Goal: Find specific fact: Find specific fact

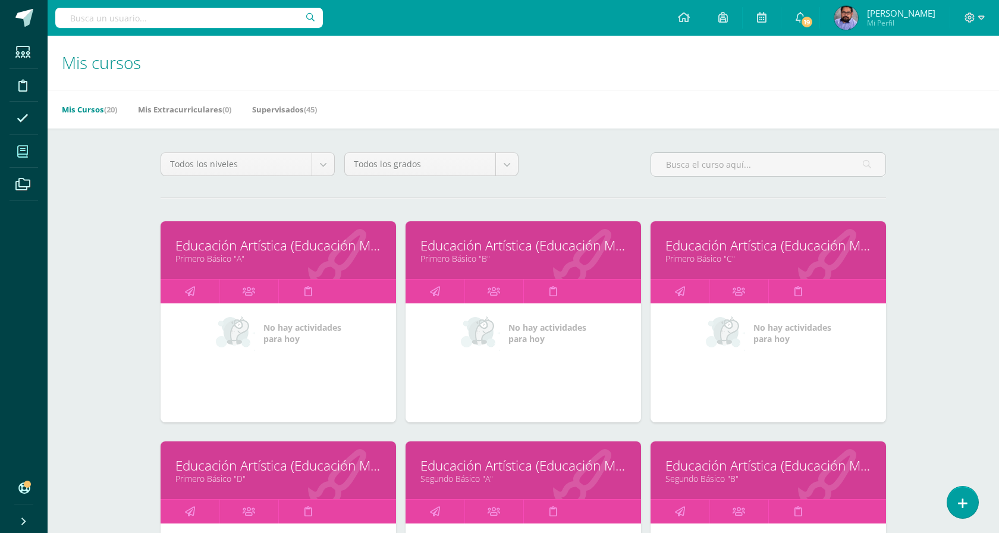
click at [202, 12] on input "text" at bounding box center [189, 18] width 268 height 20
paste input "Camila Valentina Gómez García"
type input "Camila Valentina Gómez García"
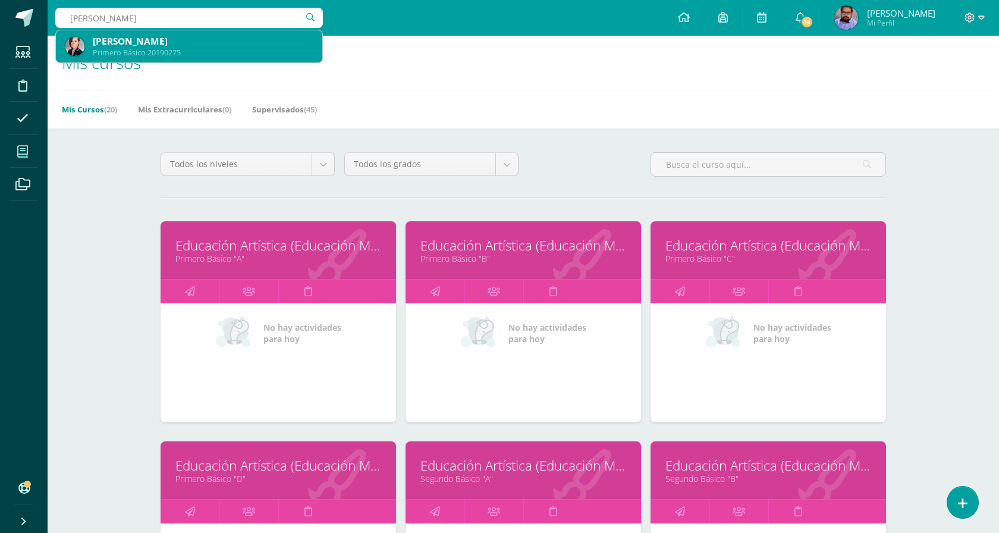
click at [174, 47] on div "Camila Valentina Gómez García" at bounding box center [203, 41] width 220 height 12
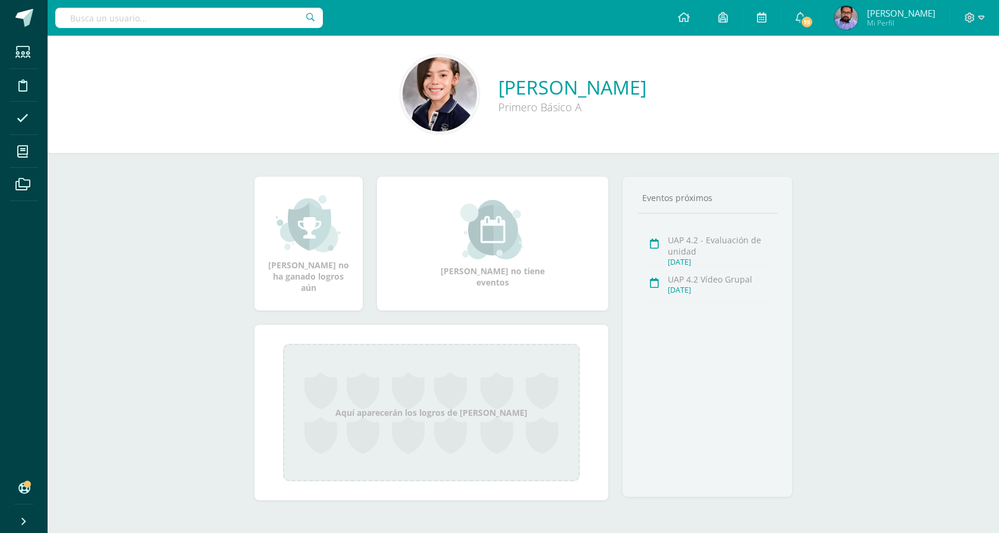
click at [243, 23] on input "text" at bounding box center [189, 18] width 268 height 20
paste input "Santiago Julio David Alonzo González"
type input "Santiago Julio David Alonzo González"
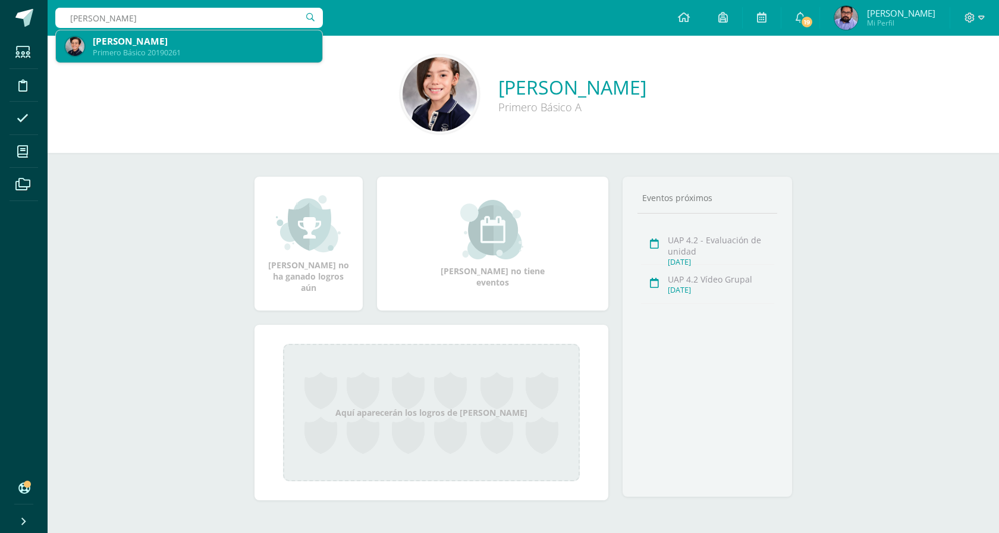
click at [230, 36] on div "Santiago Julio David Alonzo González" at bounding box center [203, 41] width 220 height 12
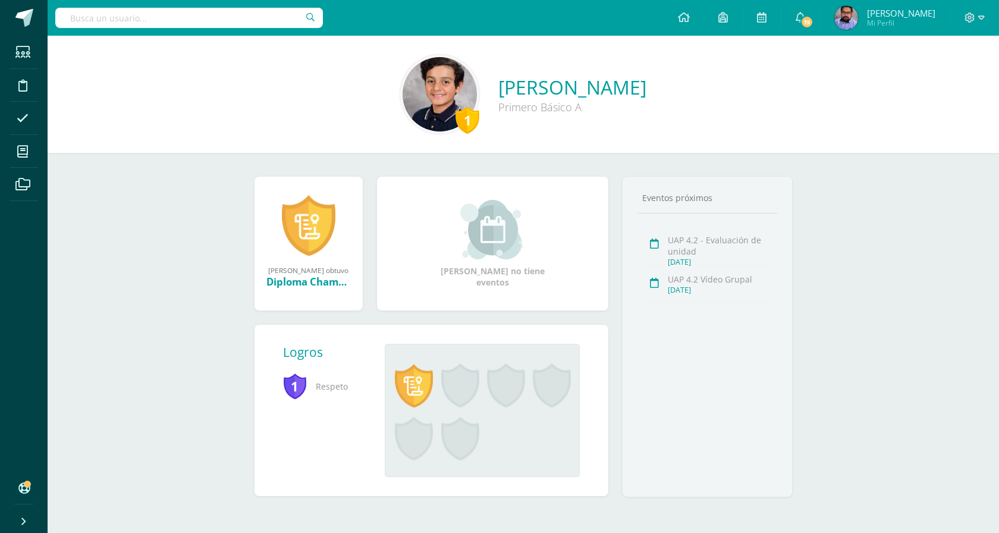
click at [218, 30] on div at bounding box center [189, 18] width 268 height 36
click at [218, 18] on input "text" at bounding box center [189, 18] width 268 height 20
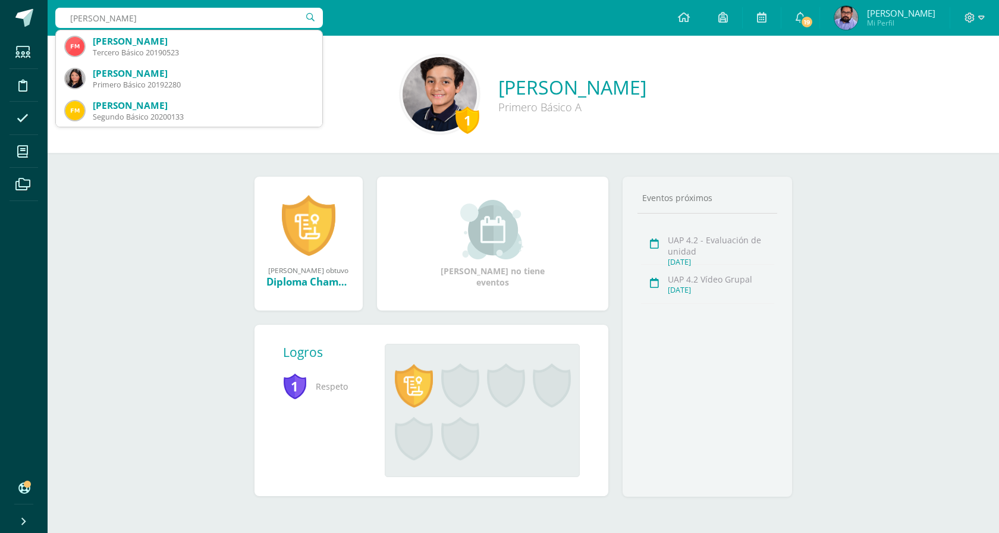
click at [86, 18] on input "fatima arellano" at bounding box center [189, 18] width 268 height 20
type input "valentina arellano"
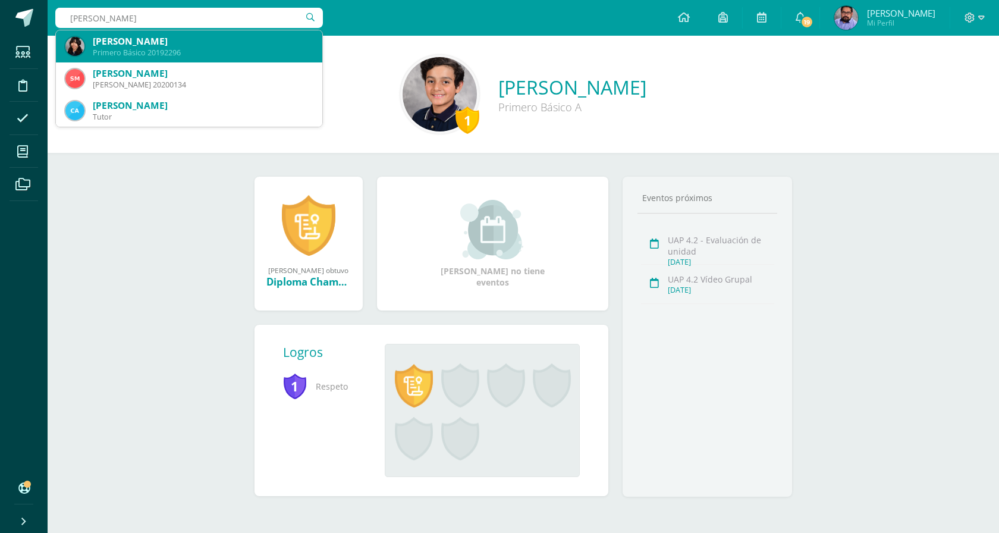
click at [93, 48] on div "Primero Básico 20192296" at bounding box center [203, 53] width 220 height 10
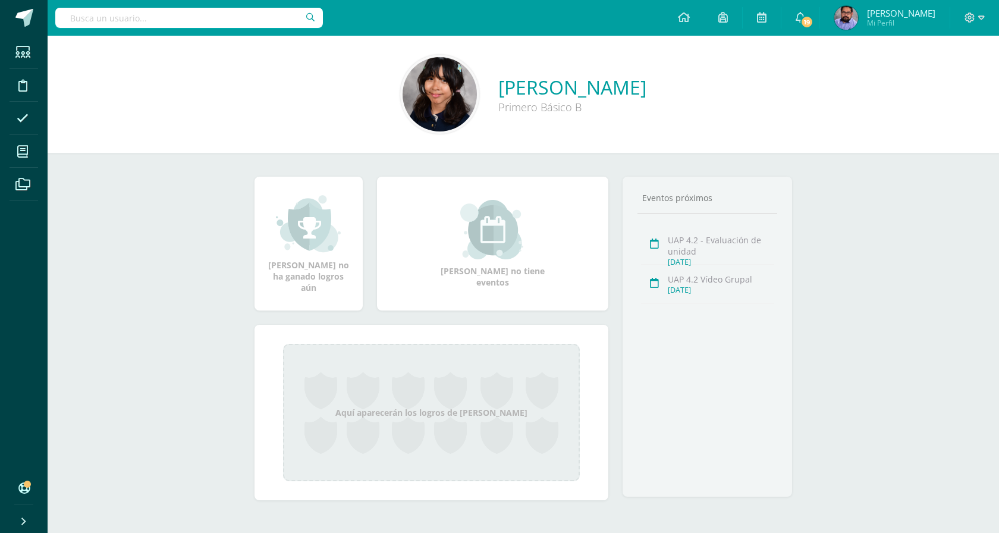
drag, startPoint x: 779, startPoint y: 89, endPoint x: 447, endPoint y: 83, distance: 332.0
click at [447, 83] on div "Fátima Valentina Orellana Amado Primero Básico B" at bounding box center [523, 94] width 933 height 79
click at [757, 98] on div "Fátima Valentina Orellana Amado Primero Básico B" at bounding box center [523, 94] width 933 height 79
drag, startPoint x: 726, startPoint y: 84, endPoint x: 409, endPoint y: 76, distance: 317.8
click at [409, 76] on div "Fátima Valentina Orellana Amado Primero Básico B" at bounding box center [523, 94] width 933 height 79
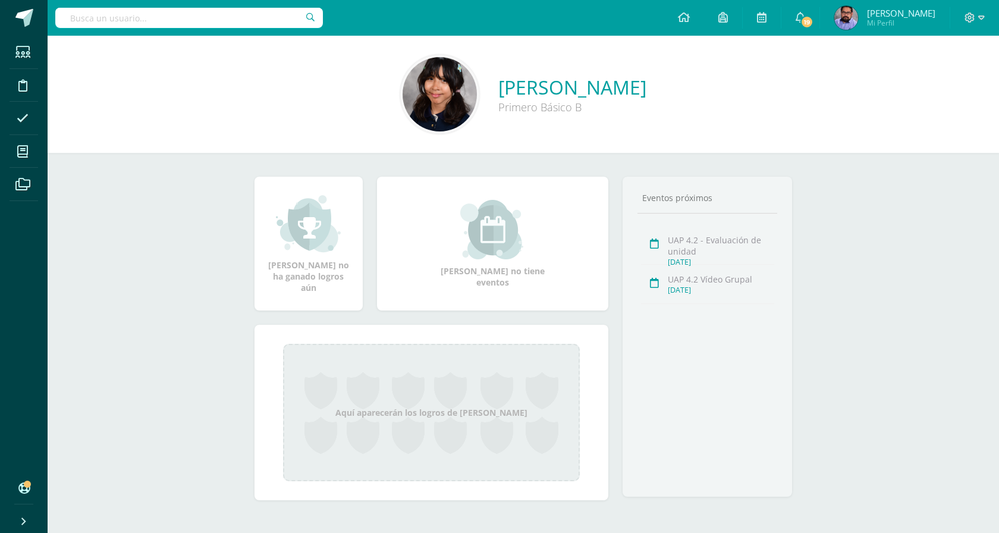
copy div "Fátima Valentina Orellana Amado Primero Básico B"
click at [232, 18] on input "text" at bounding box center [189, 18] width 268 height 20
type input "sofia ramirez"
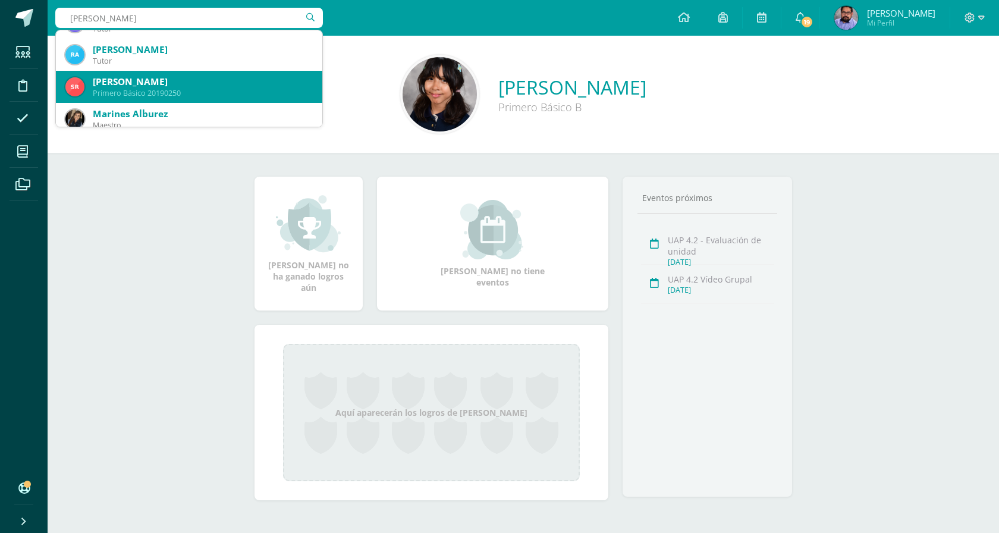
scroll to position [347, 0]
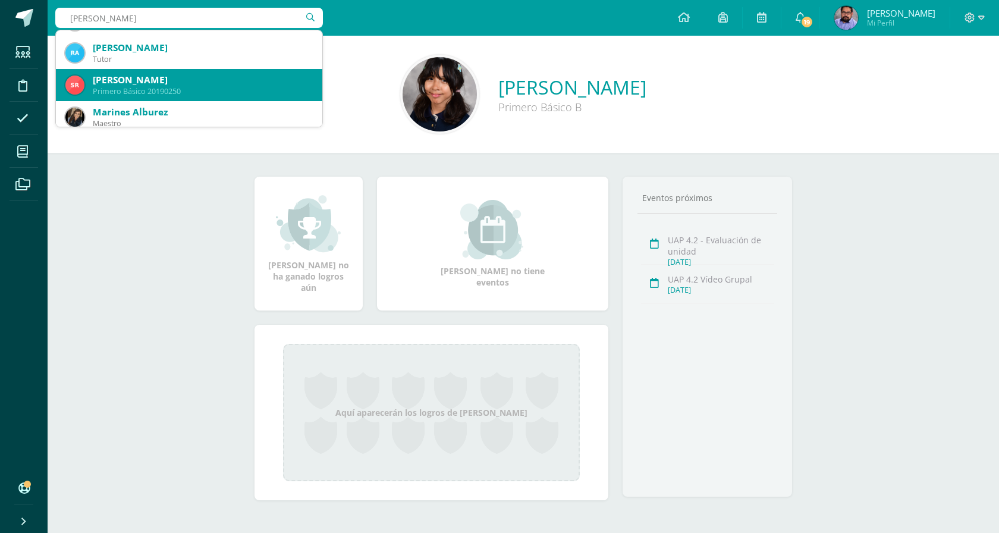
click at [195, 92] on div "Primero Básico 20190250" at bounding box center [203, 91] width 220 height 10
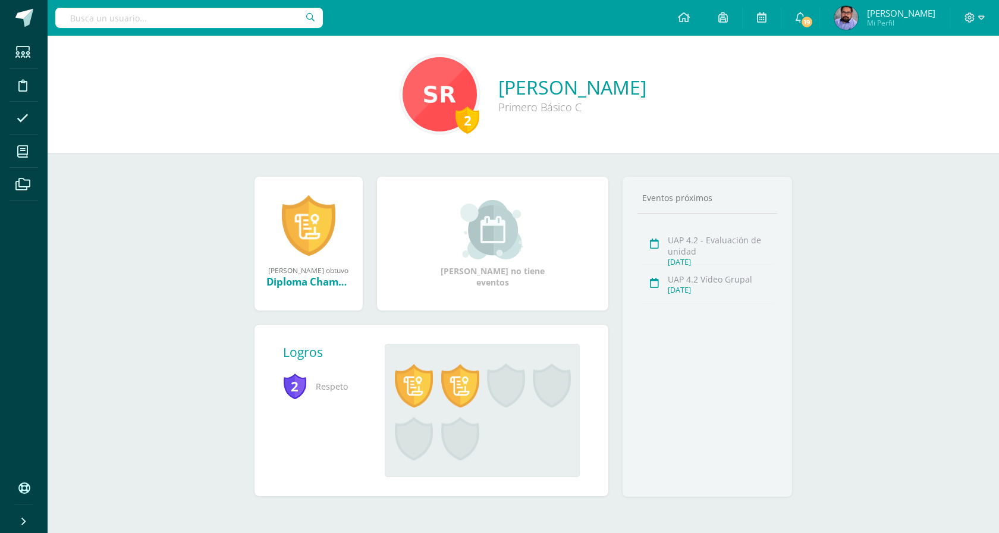
drag, startPoint x: 726, startPoint y: 86, endPoint x: 434, endPoint y: 85, distance: 292.1
click at [434, 85] on div "2 Sofía Mariana Ramirez Alvarez Primero Básico C" at bounding box center [523, 94] width 933 height 79
copy div "Sofía Mariana Ramirez Alvarez Primero Básico C"
click at [301, 142] on div "2 Sofía Mariana Ramirez Alvarez Primero Básico C" at bounding box center [524, 94] width 952 height 117
click at [255, 21] on input "text" at bounding box center [189, 18] width 268 height 20
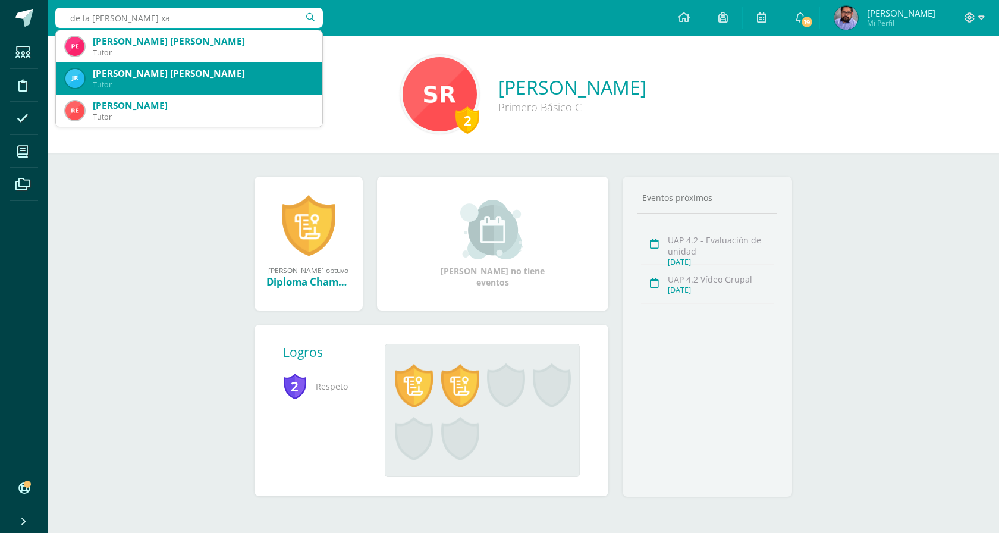
type input "de la rosa xav"
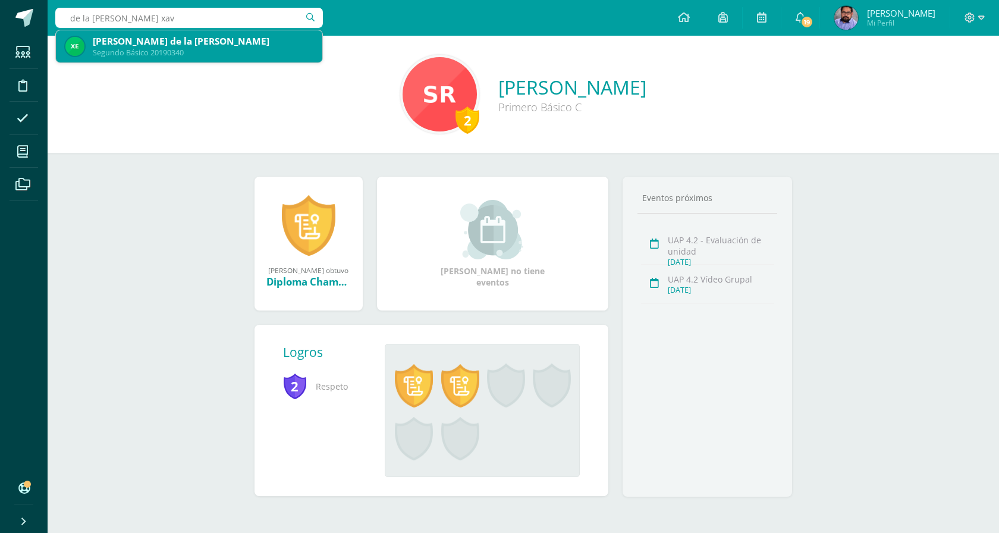
click at [205, 58] on div "Xavier Andrés Escobar de la Rosa Segundo Básico 20190340" at bounding box center [188, 46] width 247 height 32
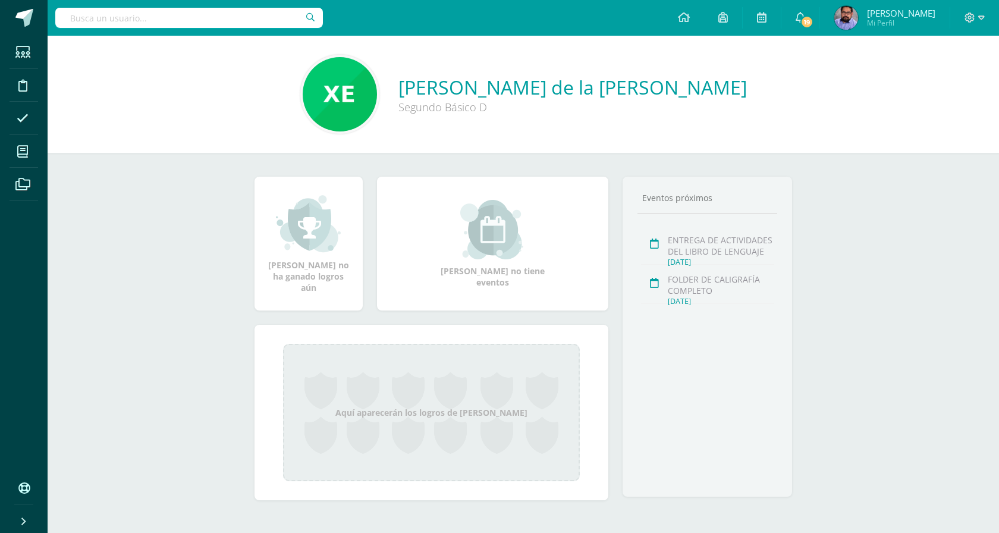
drag, startPoint x: 585, startPoint y: 112, endPoint x: 424, endPoint y: 94, distance: 161.6
click at [424, 94] on div "Xavier Andrés Escobar de la Rosa Segundo Básico D" at bounding box center [523, 94] width 933 height 79
copy div "Xavier Andrés Escobar de la Rosa Segundo Básico D"
click at [263, 21] on input "text" at bounding box center [189, 18] width 268 height 20
type input "valerie ocampo"
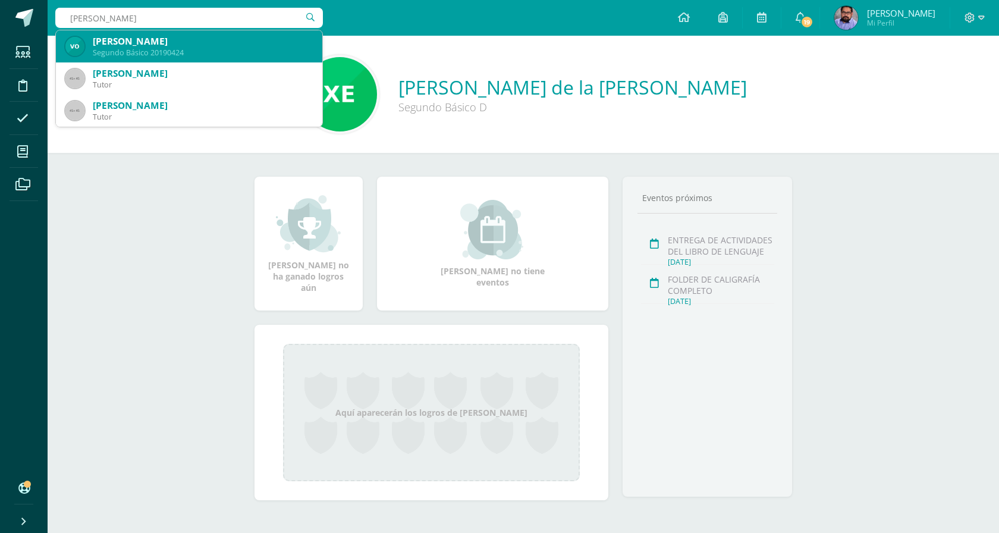
click at [159, 50] on div "Segundo Básico 20190424" at bounding box center [203, 53] width 220 height 10
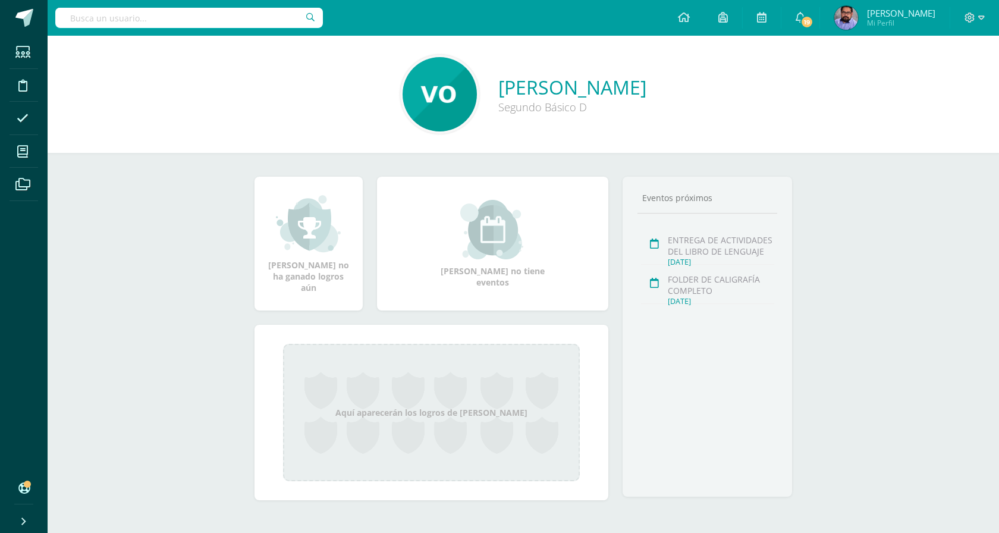
click at [263, 24] on input "text" at bounding box center [189, 18] width 268 height 20
click at [220, 13] on input "[PERSON_NAME]" at bounding box center [189, 18] width 268 height 20
paste input "[PERSON_NAME]"
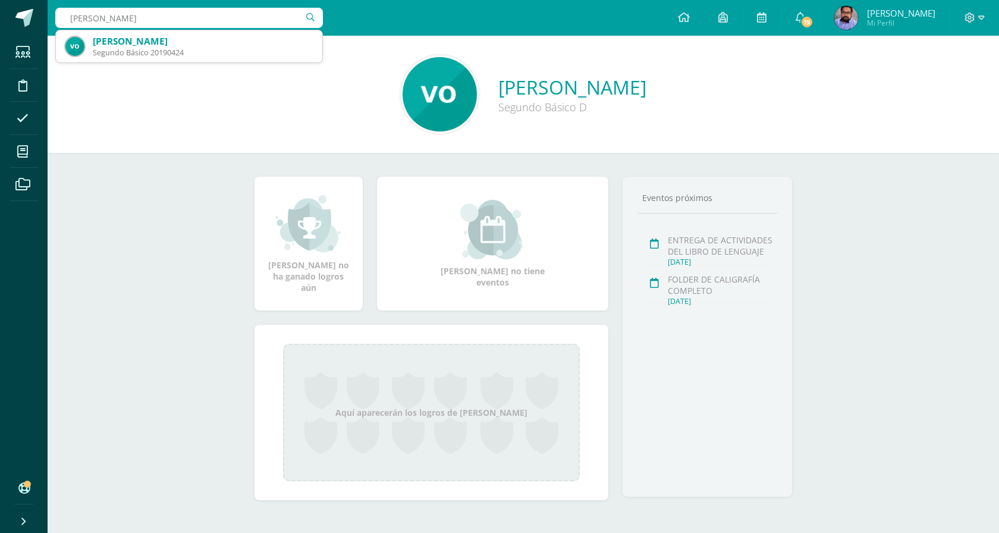
click at [220, 13] on input "[PERSON_NAME]" at bounding box center [189, 18] width 268 height 20
click at [220, 13] on input "Valerie Gabriela Ocampo Monterroso" at bounding box center [189, 18] width 268 height 20
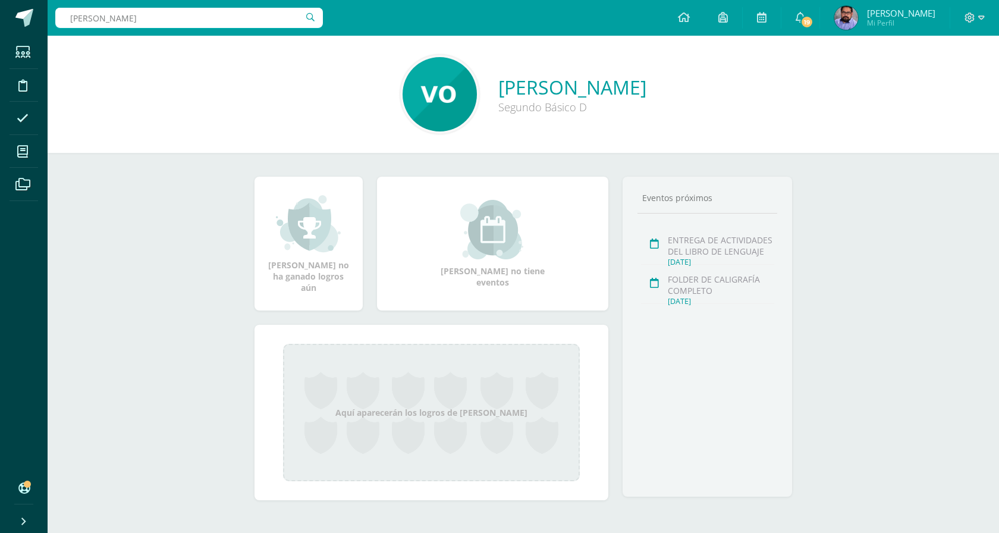
type input "rene hernandez"
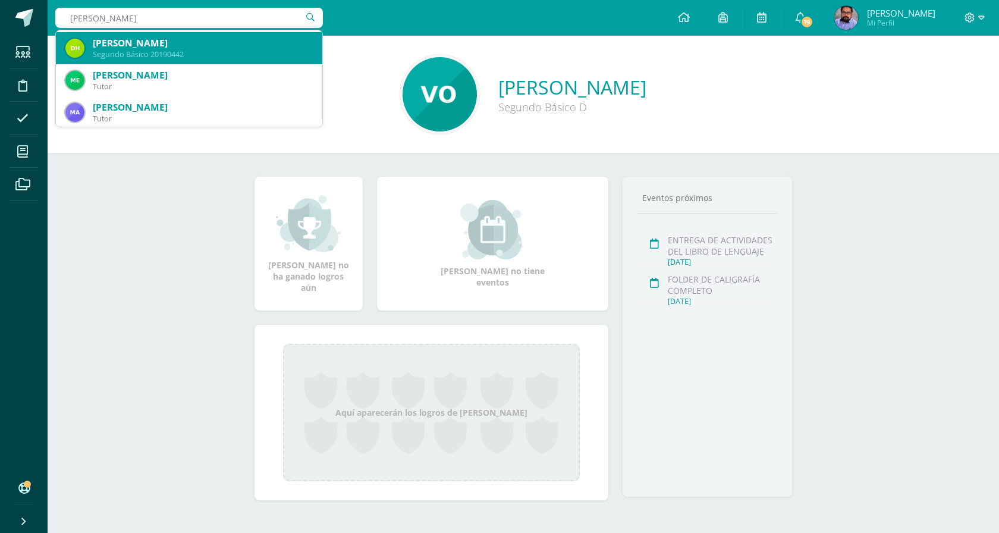
scroll to position [1118, 0]
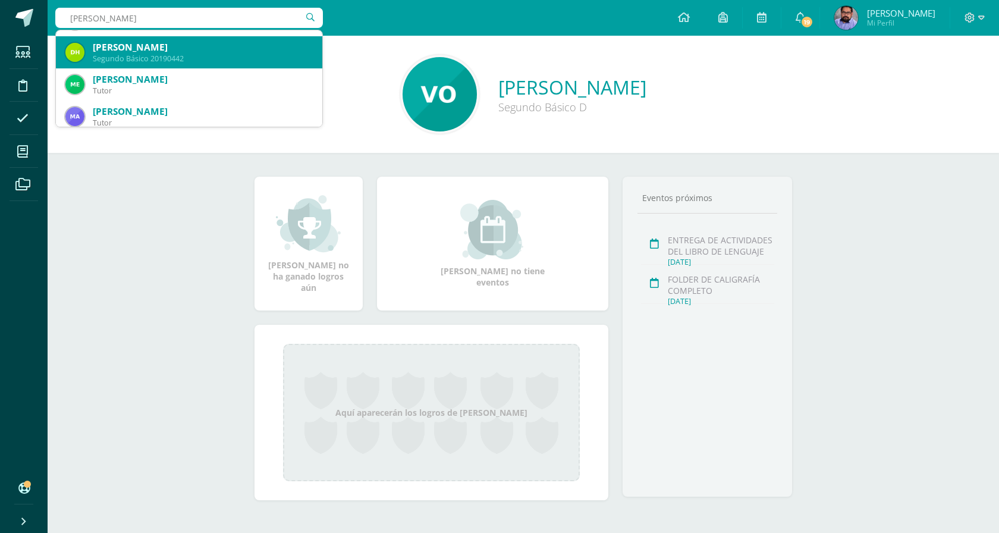
click at [209, 55] on div "Segundo Básico 20190442" at bounding box center [203, 59] width 220 height 10
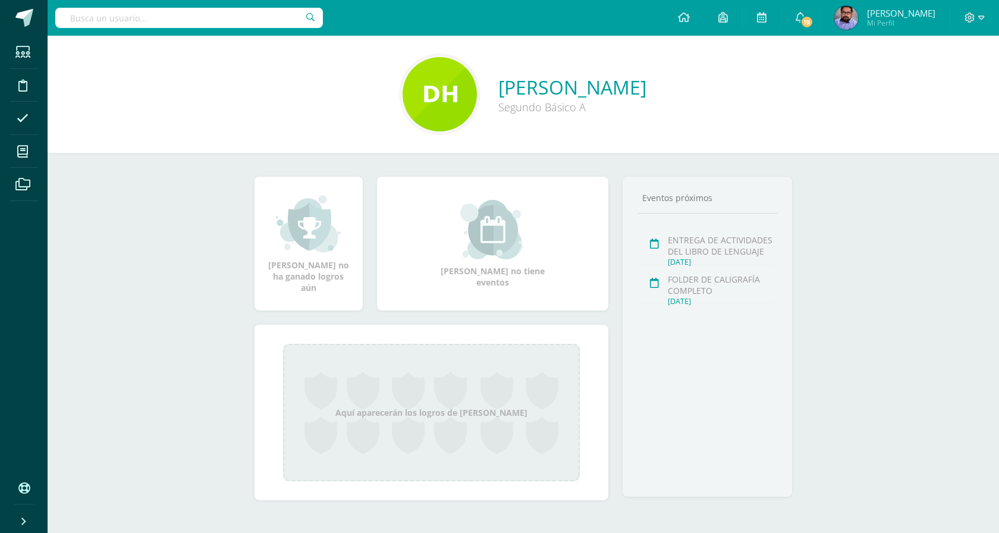
drag, startPoint x: 711, startPoint y: 85, endPoint x: 438, endPoint y: 82, distance: 273.7
click at [438, 82] on div "Diego René Hernández Batres Segundo Básico A" at bounding box center [523, 94] width 933 height 79
copy div "Diego René Hernández Batres Segundo Básico A"
click at [229, 21] on input "text" at bounding box center [189, 18] width 268 height 20
type input "n"
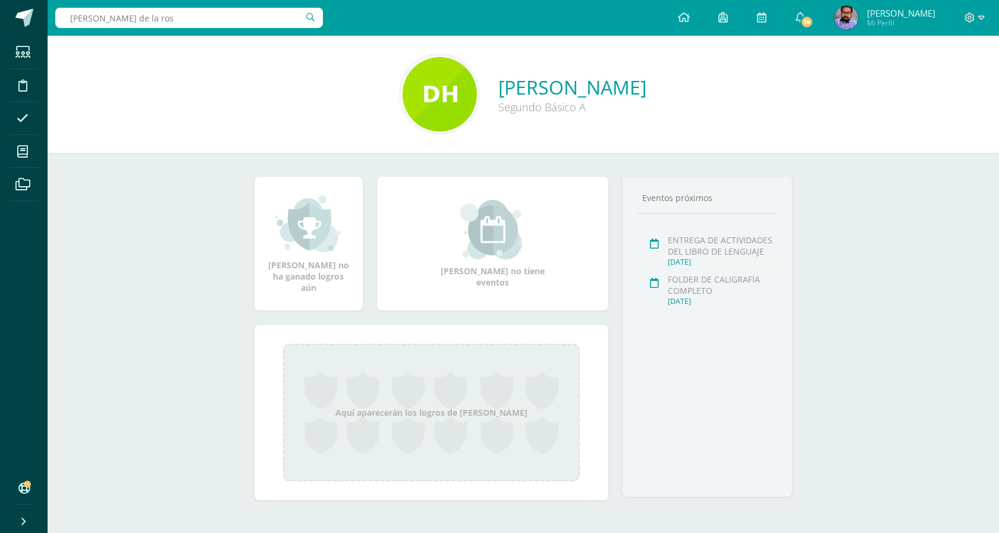
type input "escobar de la rosa"
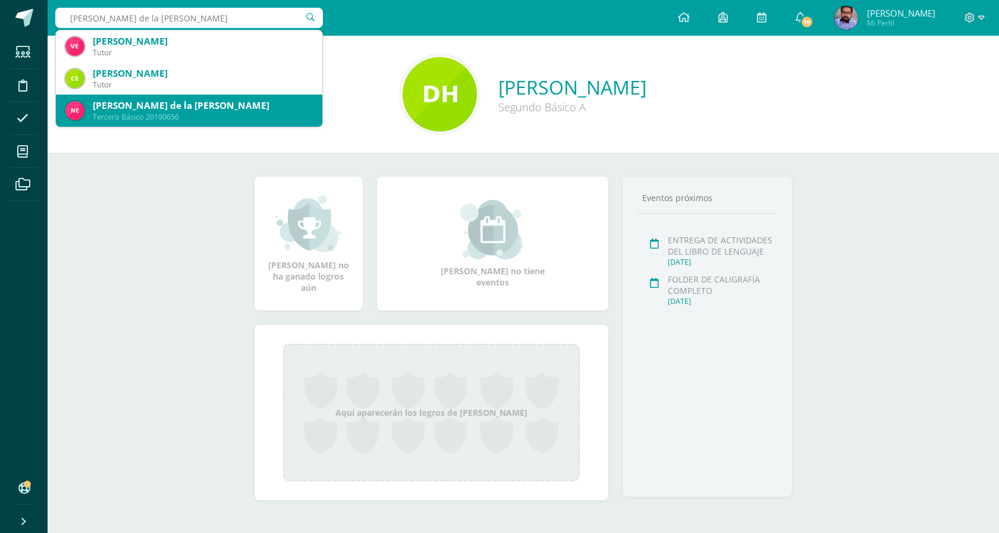
click at [165, 101] on div "[PERSON_NAME] de la [PERSON_NAME]" at bounding box center [203, 105] width 220 height 12
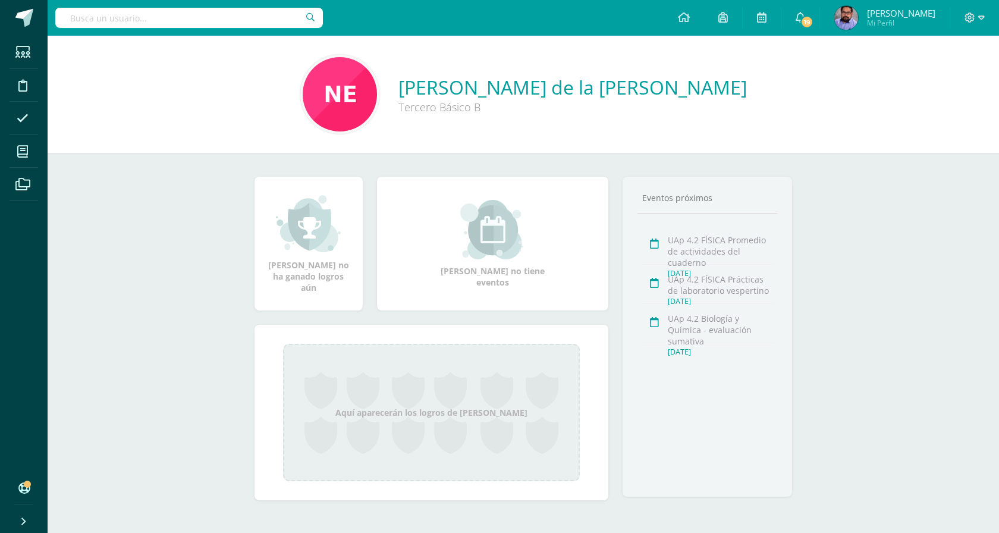
click at [200, 21] on input "text" at bounding box center [189, 18] width 268 height 20
type input "k"
click at [162, 20] on input "jimena paredes pere" at bounding box center [189, 18] width 268 height 20
type input "jimena paredes perez"
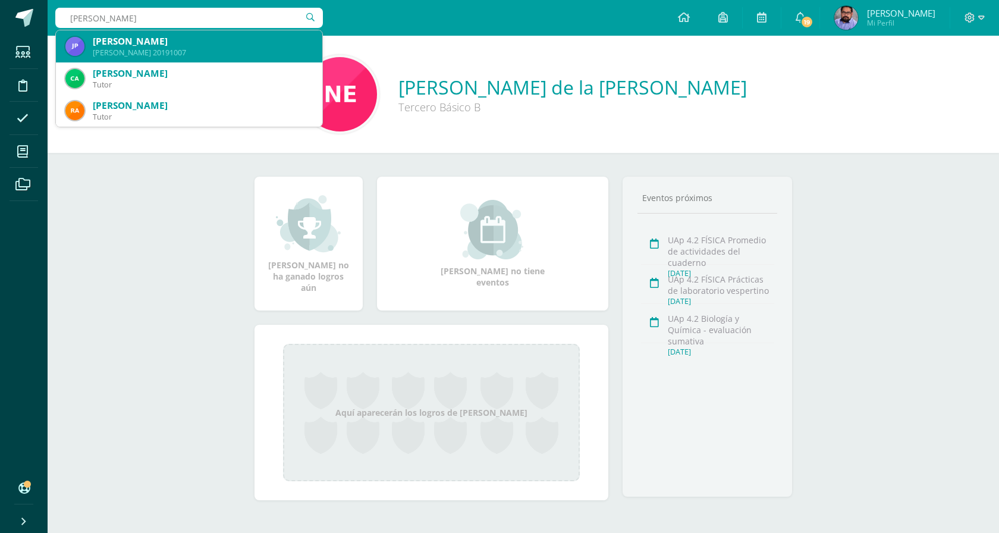
click at [157, 44] on div "Jimena Pérez Paredes" at bounding box center [203, 41] width 220 height 12
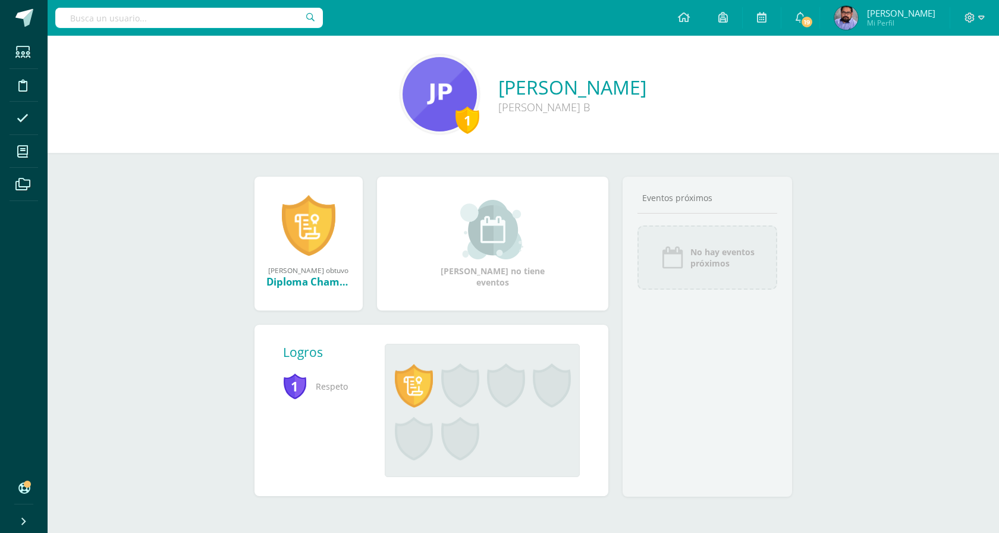
drag, startPoint x: 687, startPoint y: 90, endPoint x: 468, endPoint y: 88, distance: 218.3
click at [468, 88] on div "1 [PERSON_NAME] [PERSON_NAME] B" at bounding box center [523, 94] width 933 height 79
copy div "[PERSON_NAME] [PERSON_NAME] B"
click at [237, 12] on input "text" at bounding box center [189, 18] width 268 height 20
type input "mariana celeste"
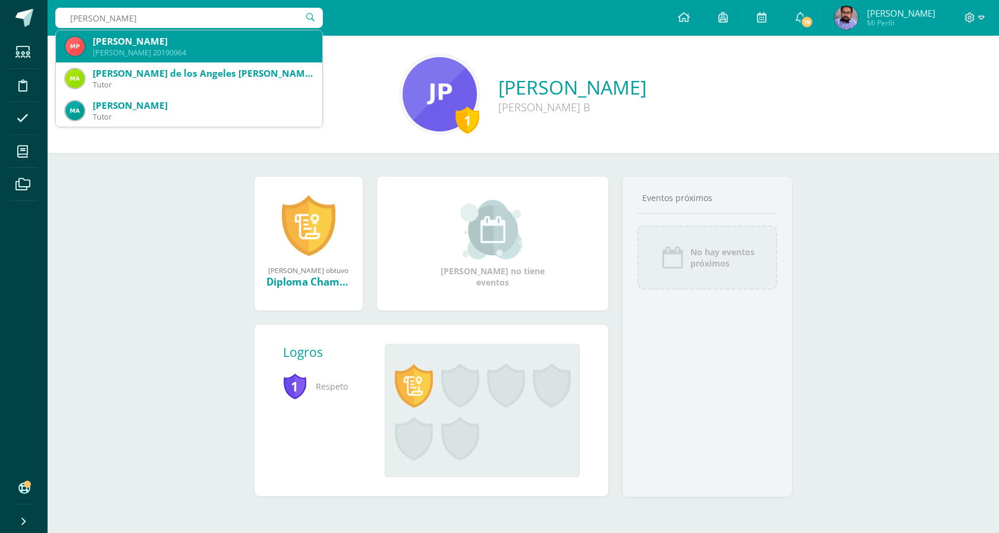
click at [180, 46] on div "[PERSON_NAME]" at bounding box center [203, 41] width 220 height 12
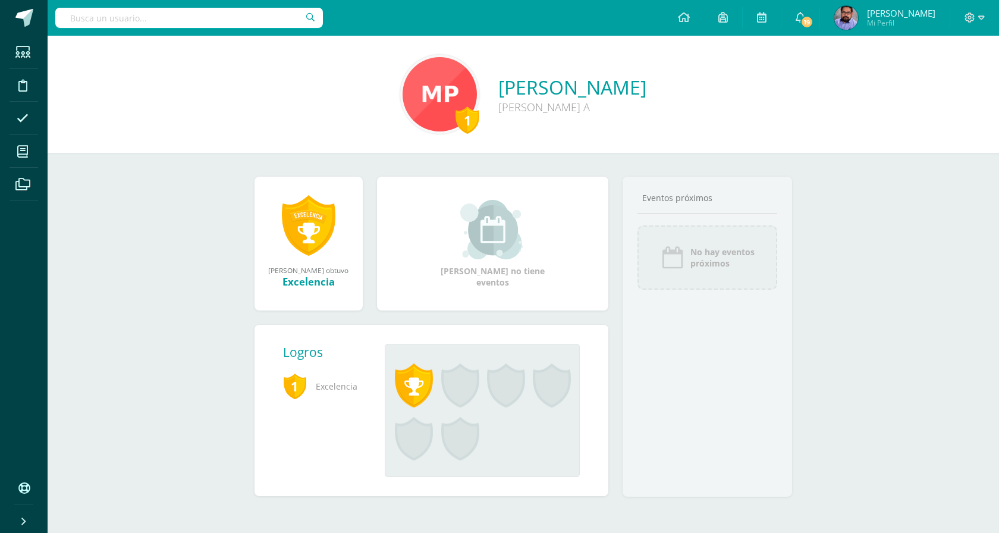
drag, startPoint x: 575, startPoint y: 120, endPoint x: 455, endPoint y: 77, distance: 128.1
click at [455, 77] on div "1 Mariana Celeste Pérez Ríos Quinto Bachillerato A" at bounding box center [523, 94] width 933 height 79
copy div "Mariana Celeste Pérez Ríos Quinto Bachillerato A"
click at [260, 20] on input "text" at bounding box center [189, 18] width 268 height 20
type input "julio medina"
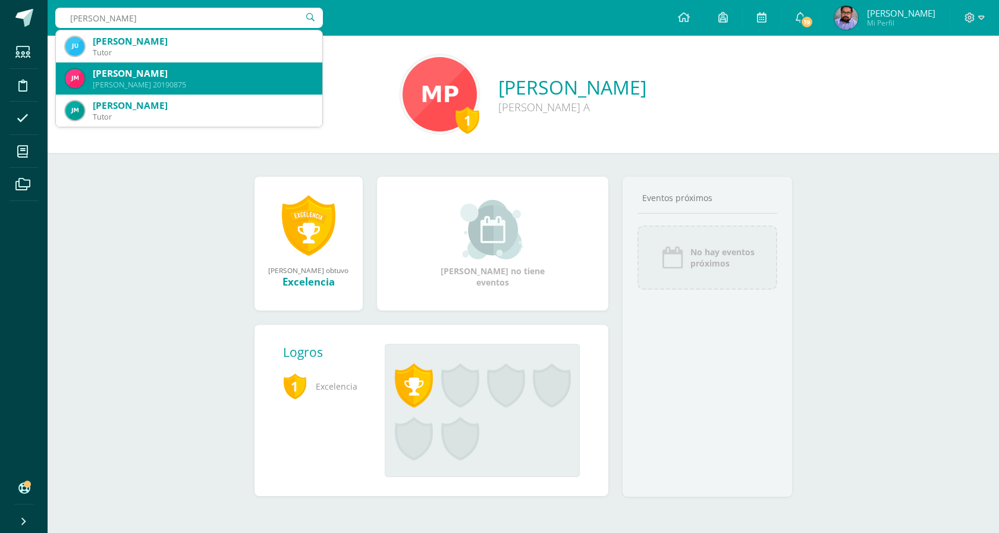
click at [154, 73] on div "José Julio Medina Ismatul" at bounding box center [203, 73] width 220 height 12
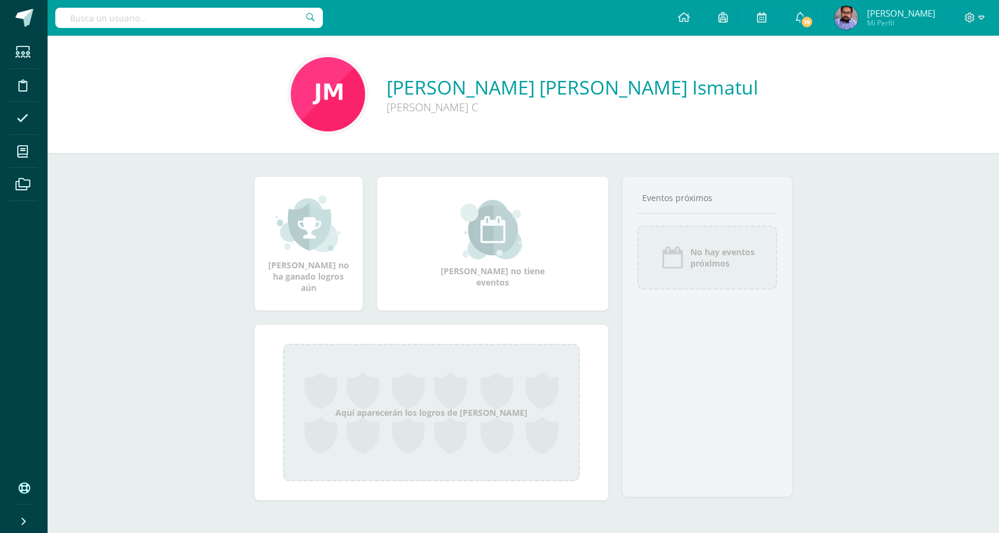
drag, startPoint x: 579, startPoint y: 114, endPoint x: 447, endPoint y: 98, distance: 132.4
click at [447, 98] on div "José Julio Medina Ismatul Quinto Bachillerato C" at bounding box center [523, 94] width 933 height 79
copy div "José Julio Medina Ismatul Quinto Bachillerato C"
click at [271, 20] on input "text" at bounding box center [189, 18] width 268 height 20
type input "karla vanessa"
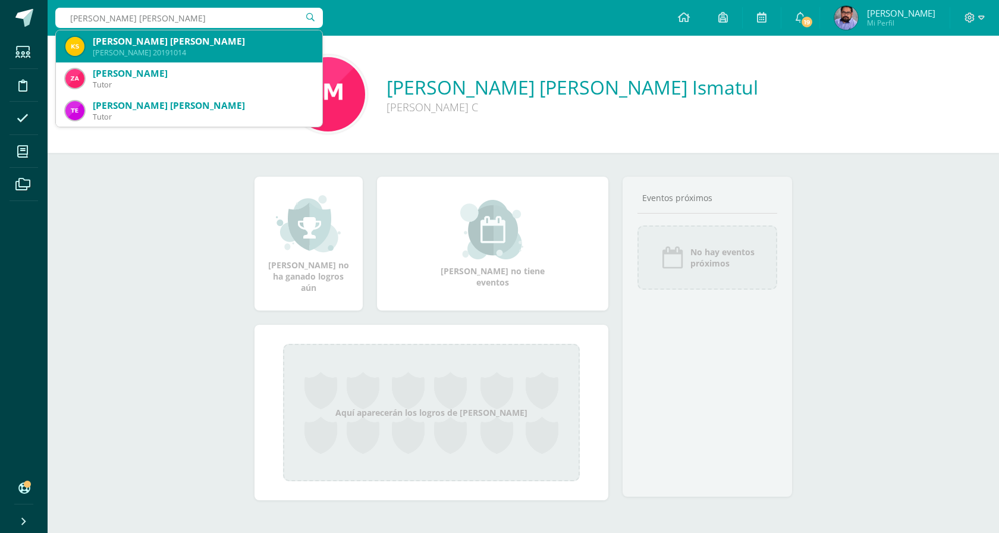
click at [239, 43] on div "Karla Vanessa Sandoval Santizo" at bounding box center [203, 41] width 220 height 12
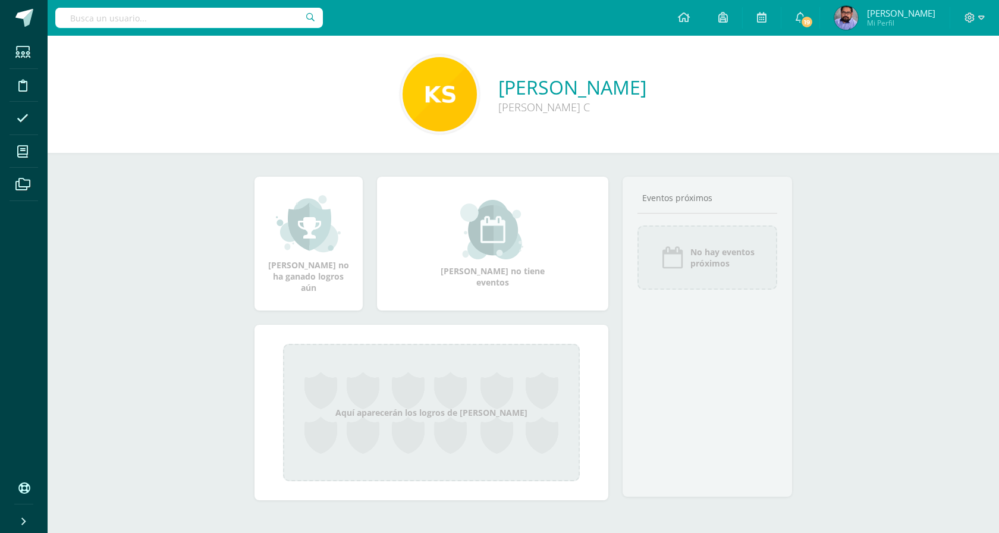
drag, startPoint x: 543, startPoint y: 109, endPoint x: 419, endPoint y: 95, distance: 124.0
click at [419, 95] on div "Karla Vanessa Sandoval Santizo Quinto Bachillerato C" at bounding box center [523, 94] width 933 height 79
copy div "Karla Vanessa Sandoval Santizo Quinto Bachillerato C"
click at [265, 20] on input "text" at bounding box center [189, 18] width 268 height 20
type input "gabriel rosales"
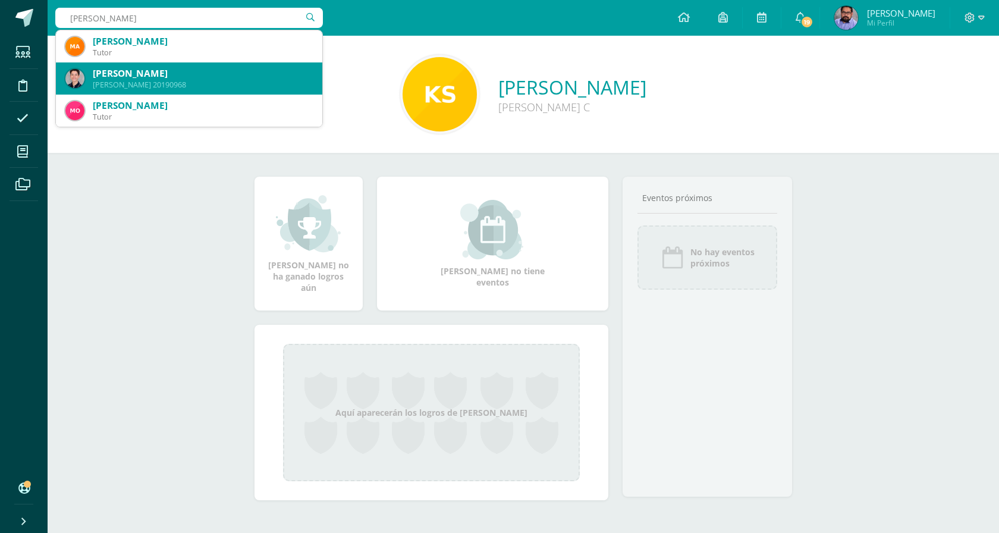
click at [172, 66] on div "Gabriel Fernando Rosales Valdez Quinto Bachillerato 20190968" at bounding box center [188, 78] width 247 height 32
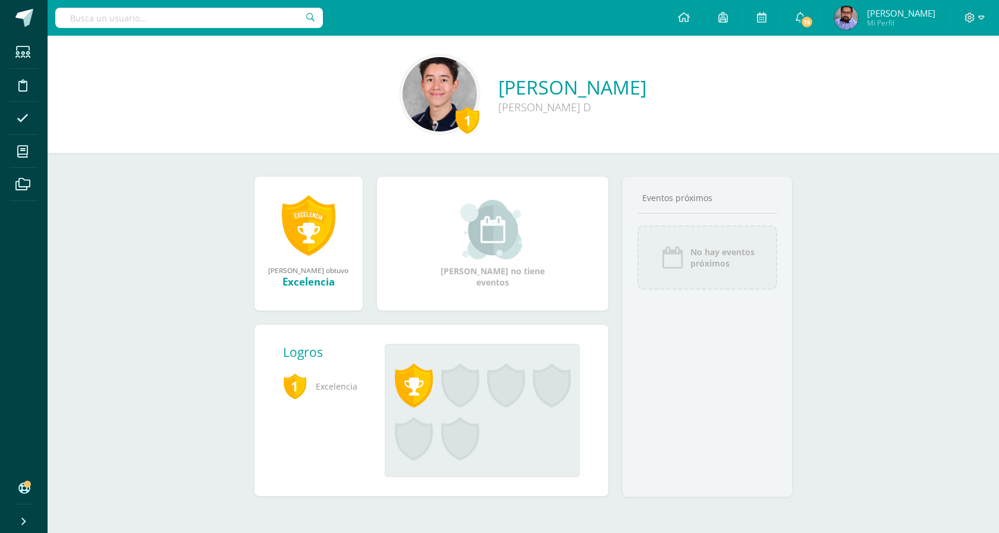
drag, startPoint x: 557, startPoint y: 118, endPoint x: 430, endPoint y: 88, distance: 131.3
click at [430, 88] on div "1 [PERSON_NAME] [PERSON_NAME] D" at bounding box center [523, 94] width 933 height 79
copy div "[PERSON_NAME] D"
click at [222, 21] on input "text" at bounding box center [189, 18] width 268 height 20
type input "[PERSON_NAME]"
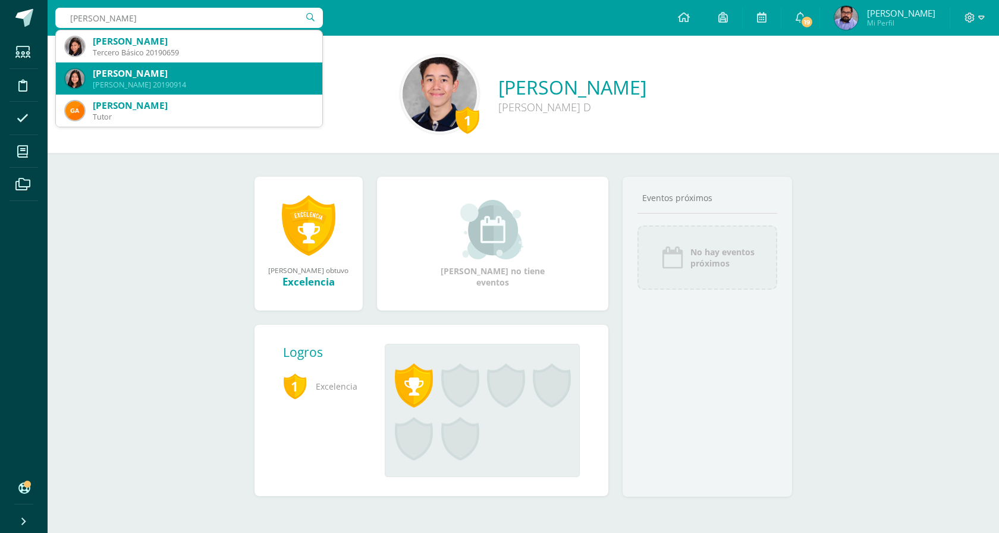
click at [187, 91] on div "[PERSON_NAME] 20190914" at bounding box center [188, 78] width 247 height 32
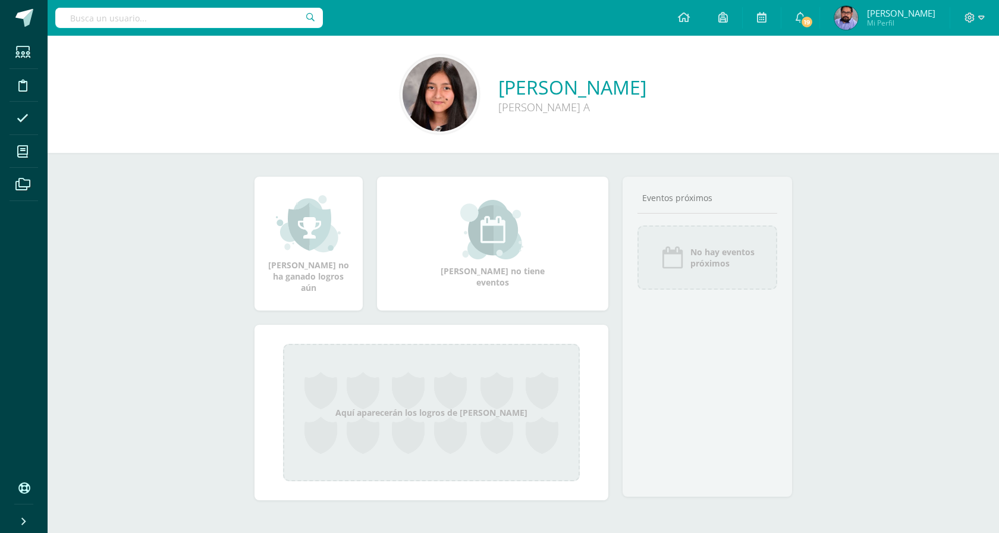
drag, startPoint x: 560, startPoint y: 117, endPoint x: 426, endPoint y: 80, distance: 139.0
click at [426, 80] on div "Fátima Sofía García Rodríguez Quinto Bachillerato A" at bounding box center [523, 94] width 933 height 79
copy div "Fátima Sofía García Rodríguez Quinto Bachillerato A"
click at [281, 21] on input "text" at bounding box center [189, 18] width 268 height 20
type input "marco ramirez"
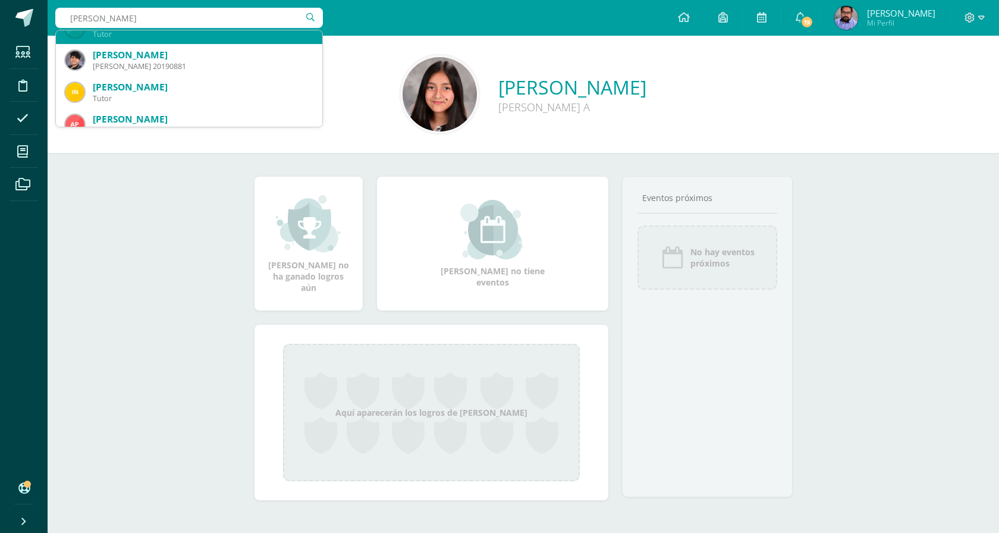
scroll to position [493, 0]
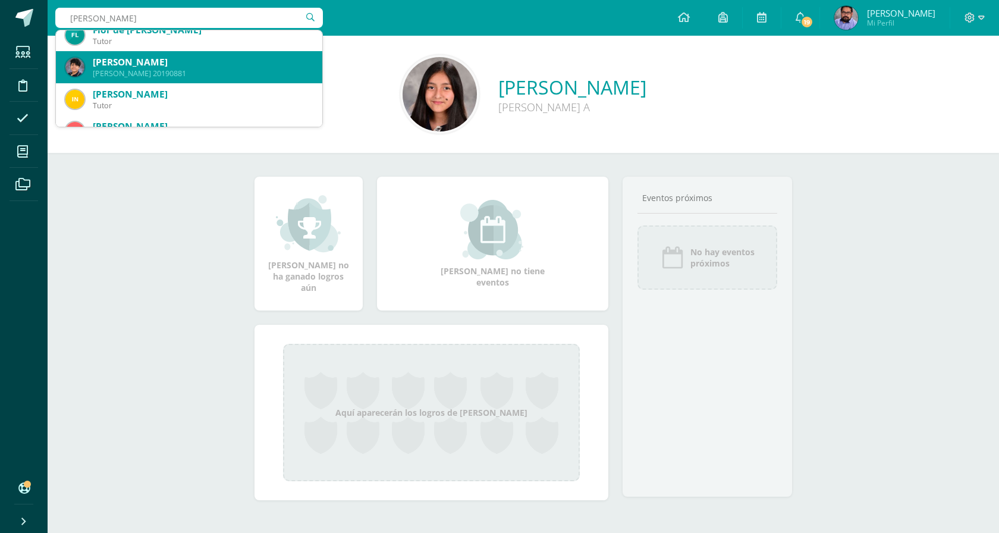
click at [205, 71] on div "Quinto Bachillerato 20190881" at bounding box center [203, 73] width 220 height 10
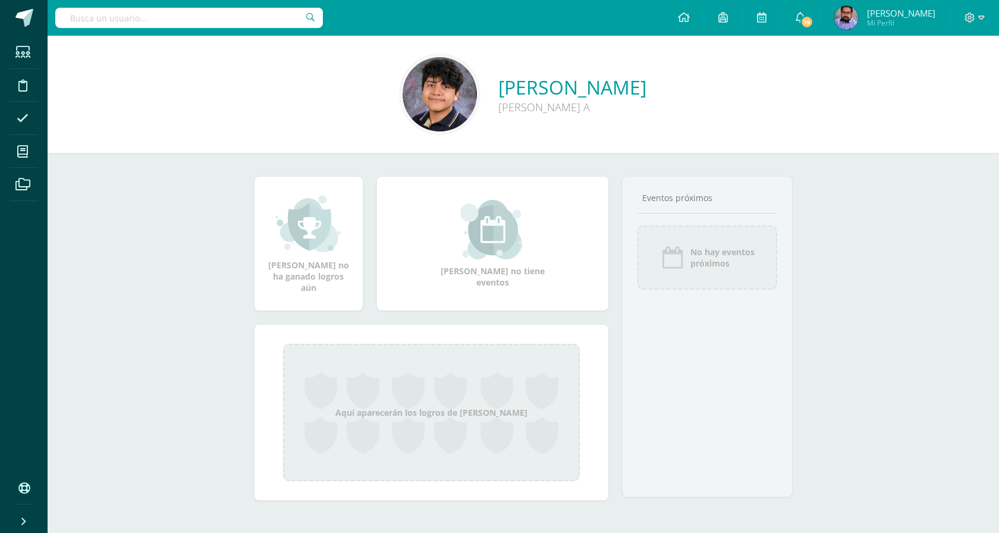
drag, startPoint x: 565, startPoint y: 118, endPoint x: 446, endPoint y: 92, distance: 121.7
click at [446, 92] on div "Marco Esteban Ramírez Soto Quinto Bachillerato A" at bounding box center [523, 94] width 933 height 79
copy div "Marco Esteban Ramírez Soto Quinto Bachillerato A"
click at [242, 14] on input "text" at bounding box center [189, 18] width 268 height 20
type input "rene gonzalez"
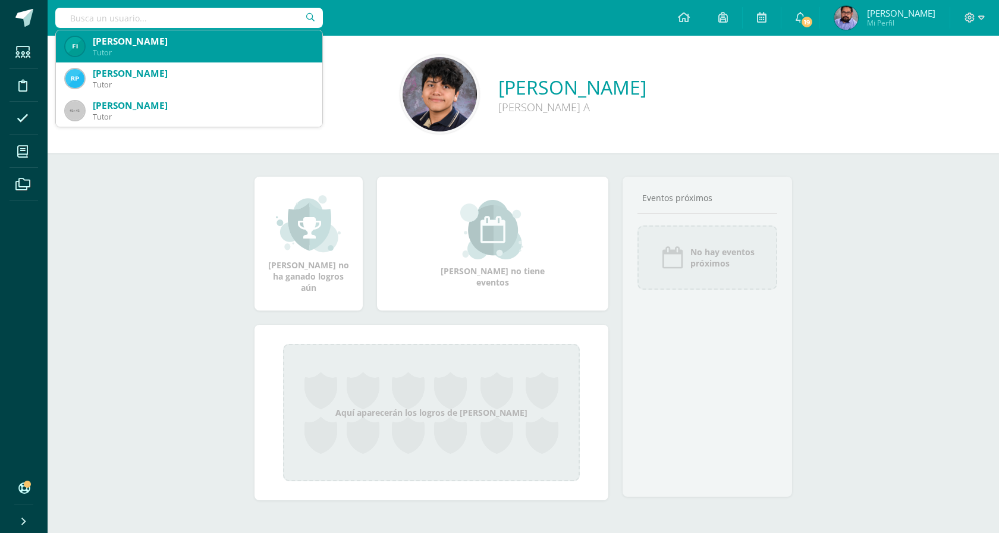
scroll to position [1895, 0]
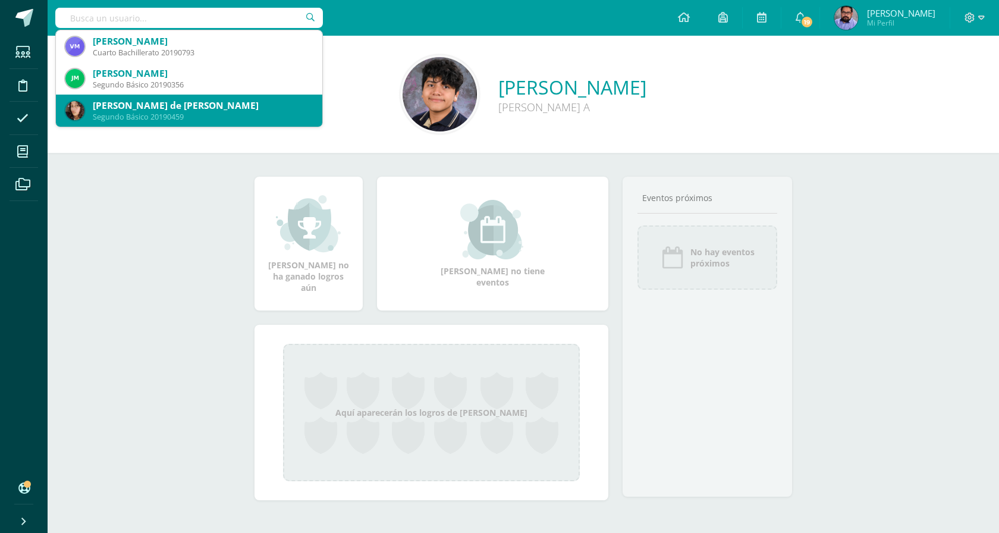
type input "rene gonzalez"
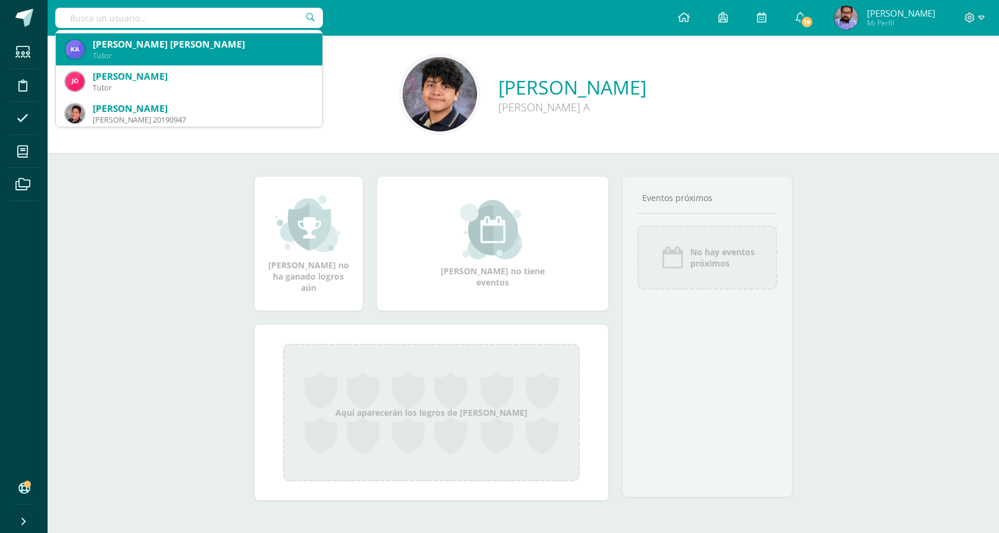
scroll to position [1035, 0]
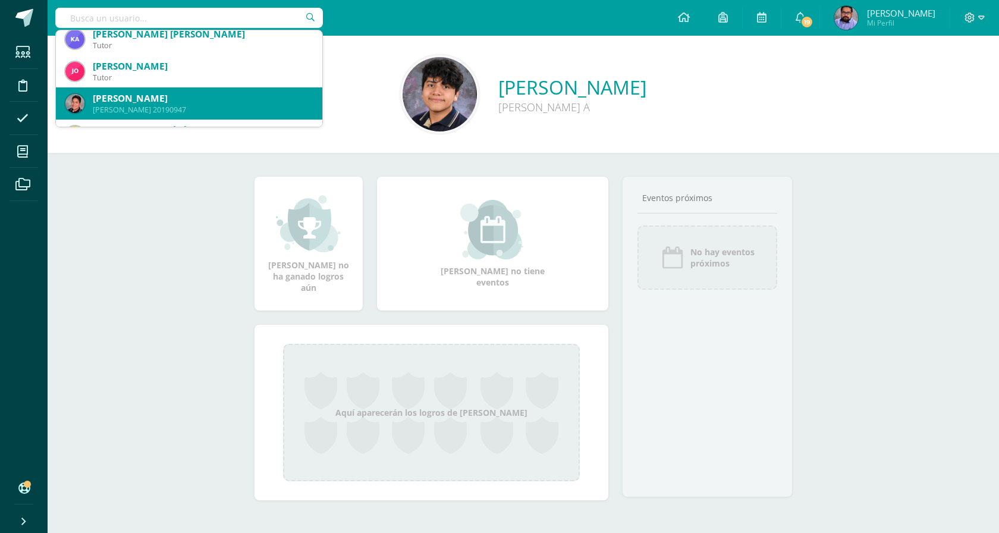
click at [190, 99] on div "Augusto René González Jiménez" at bounding box center [203, 98] width 220 height 12
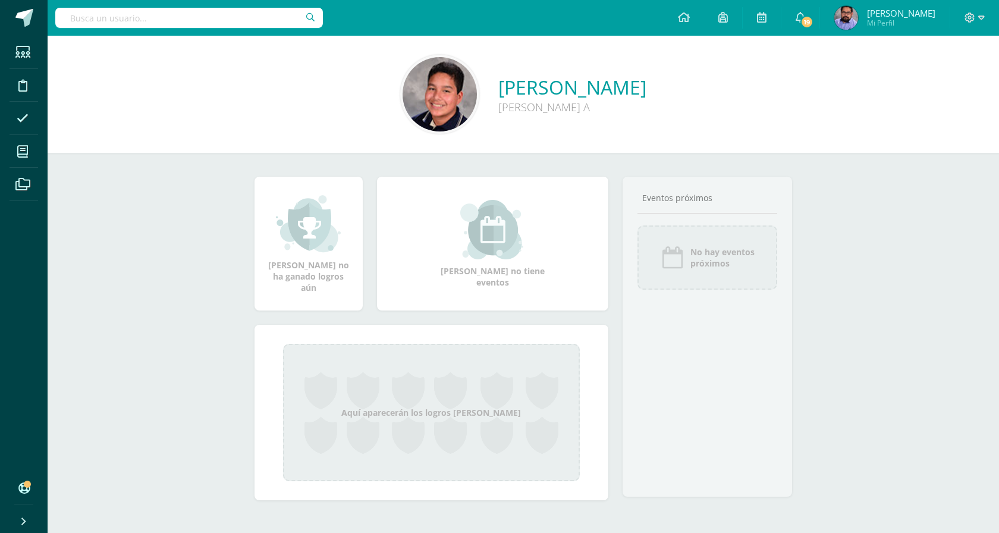
drag, startPoint x: 569, startPoint y: 120, endPoint x: 434, endPoint y: 89, distance: 138.4
click at [434, 89] on div "[PERSON_NAME] [PERSON_NAME] A" at bounding box center [523, 94] width 933 height 79
copy div "Augusto René González Jiménez Quinto Bachillerato A"
click at [232, 11] on input "text" at bounding box center [189, 18] width 268 height 20
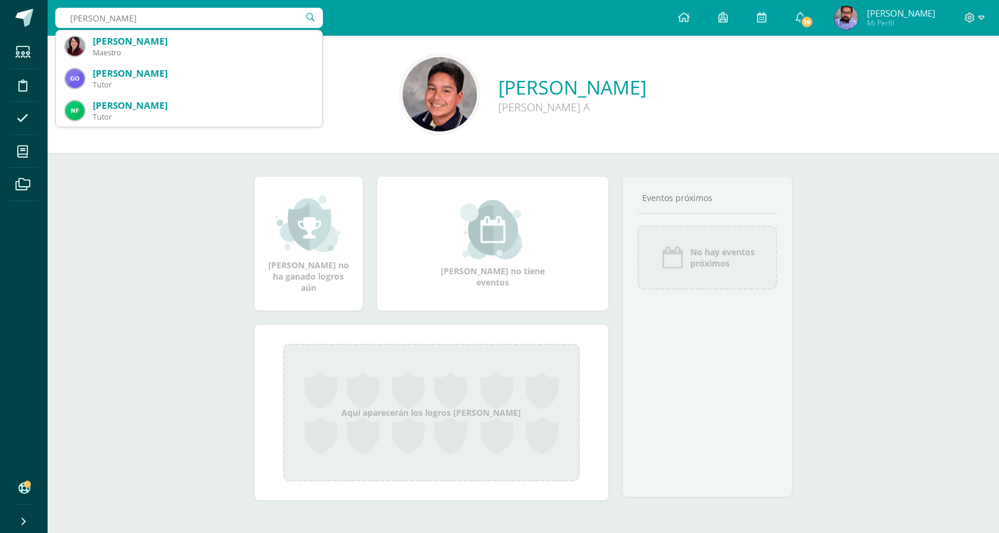
type input "mishell beni"
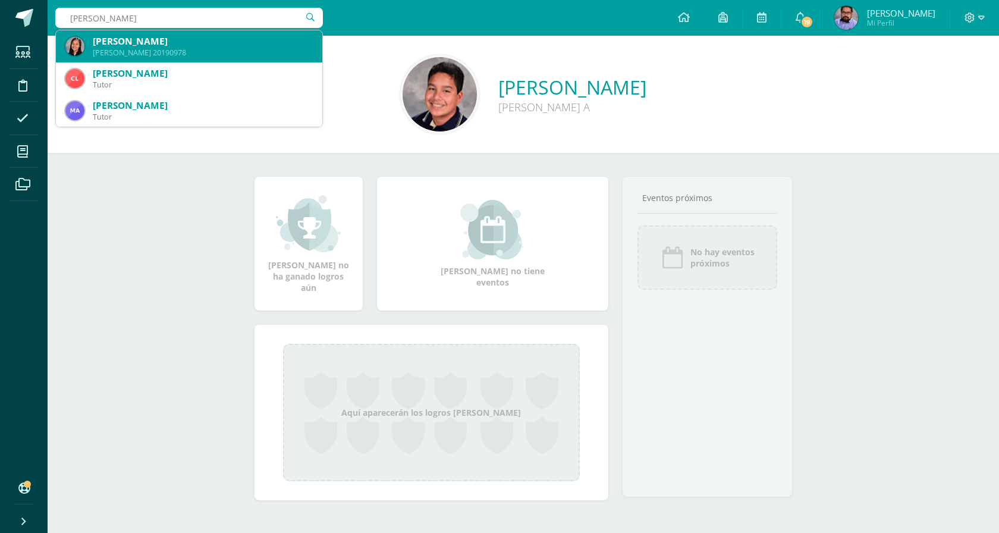
click at [222, 47] on div "Sofía Mishelle Benítez Cabrera" at bounding box center [203, 41] width 220 height 12
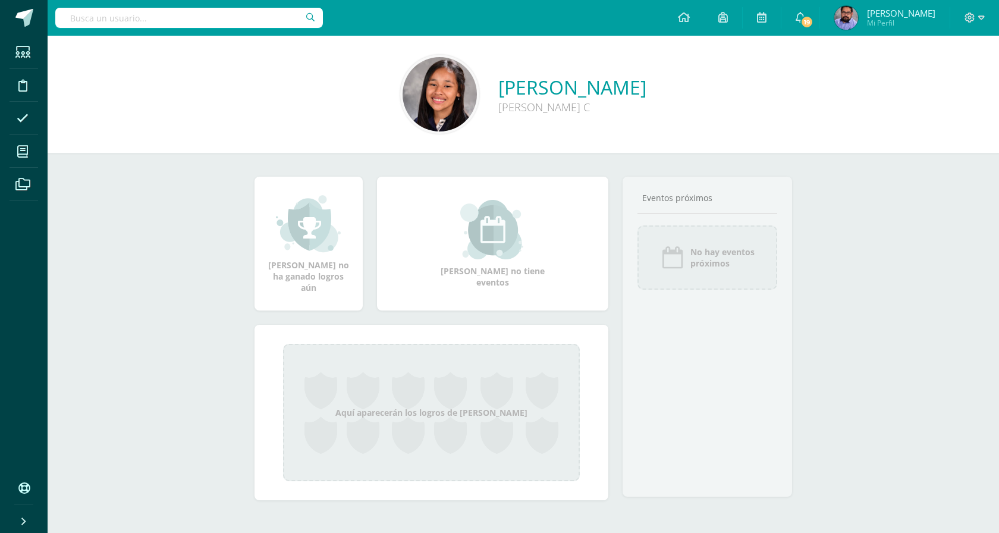
drag, startPoint x: 579, startPoint y: 132, endPoint x: 440, endPoint y: 78, distance: 149.4
click at [440, 78] on div "Sofía Mishelle Benítez Cabrera Quinto Bachillerato C" at bounding box center [523, 94] width 933 height 79
copy div "Sofía Mishelle Benítez Cabrera Quinto Bachillerato C"
click at [262, 21] on input "text" at bounding box center [189, 18] width 268 height 20
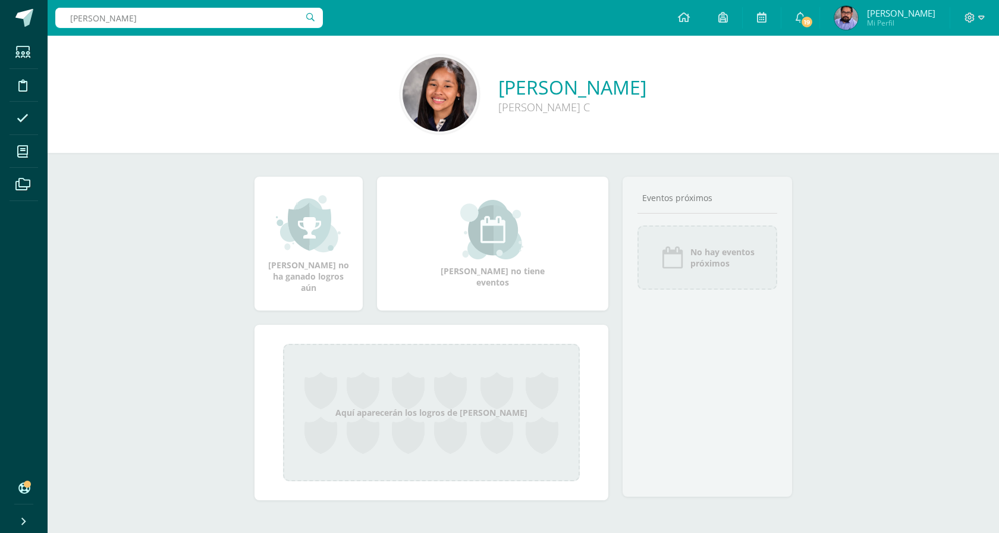
type input "pablo lemus"
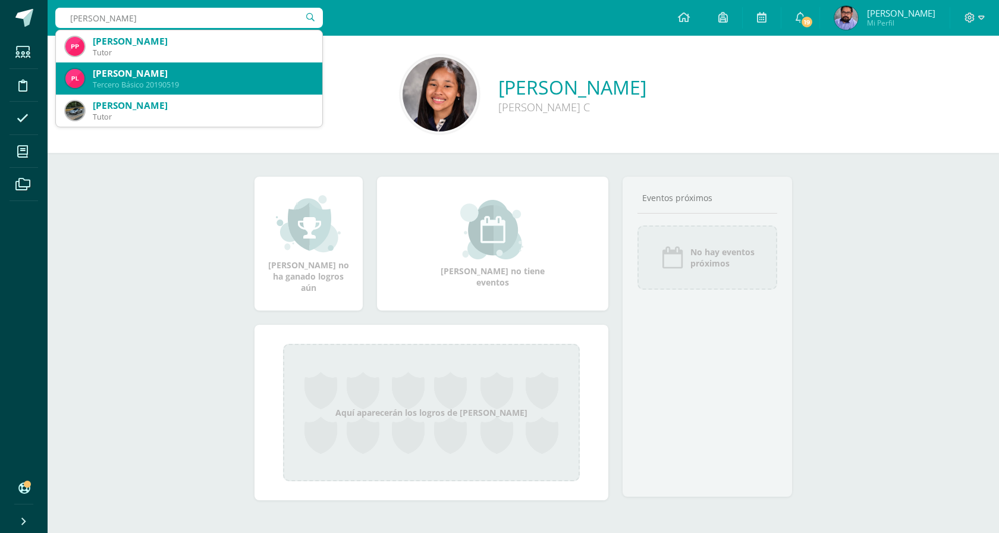
click at [209, 76] on div "Pablo Daniel Lemus Pérez" at bounding box center [203, 73] width 220 height 12
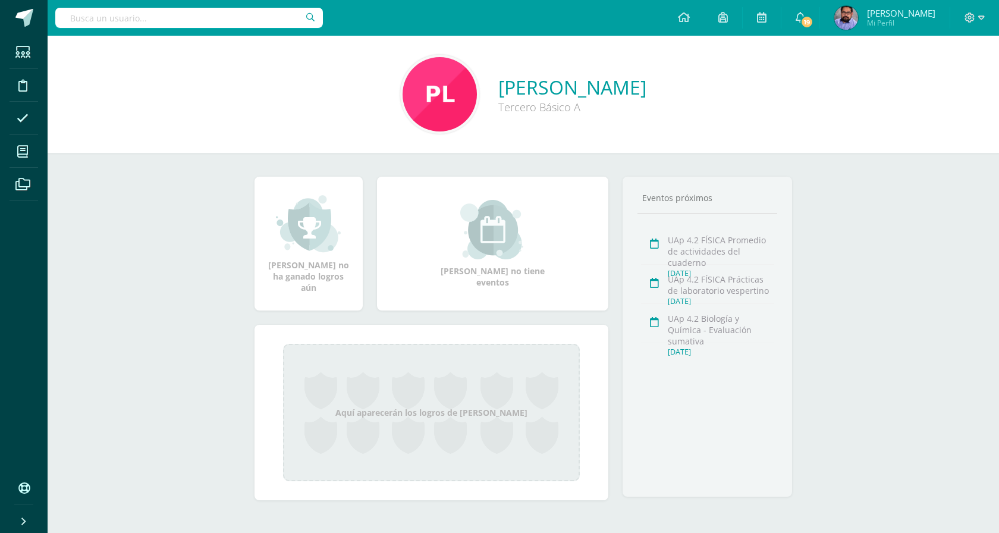
drag, startPoint x: 562, startPoint y: 109, endPoint x: 456, endPoint y: 90, distance: 107.1
click at [456, 90] on div "[PERSON_NAME] Tercero Básico A" at bounding box center [523, 94] width 933 height 79
copy div "[PERSON_NAME] Tercero Básico A"
click at [250, 17] on input "text" at bounding box center [189, 18] width 268 height 20
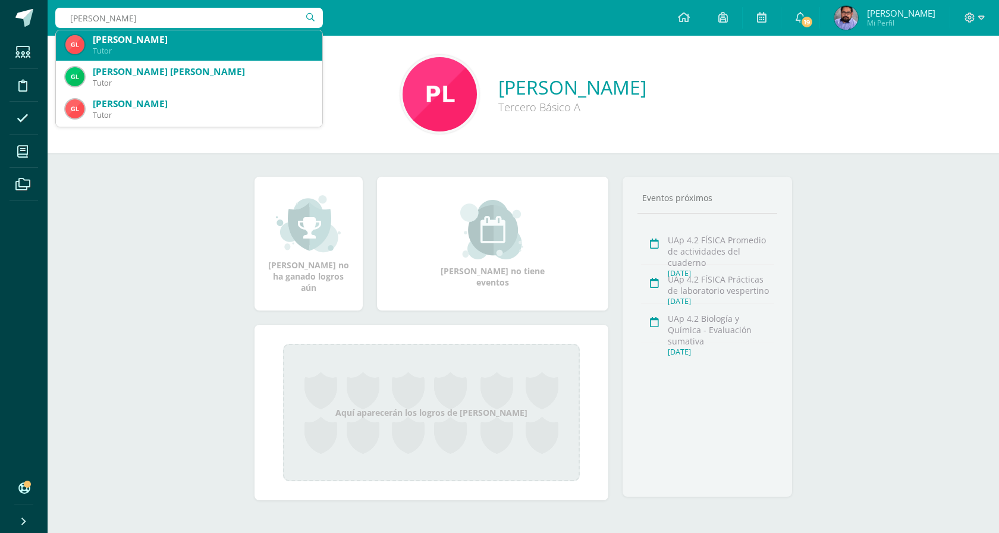
scroll to position [131, 0]
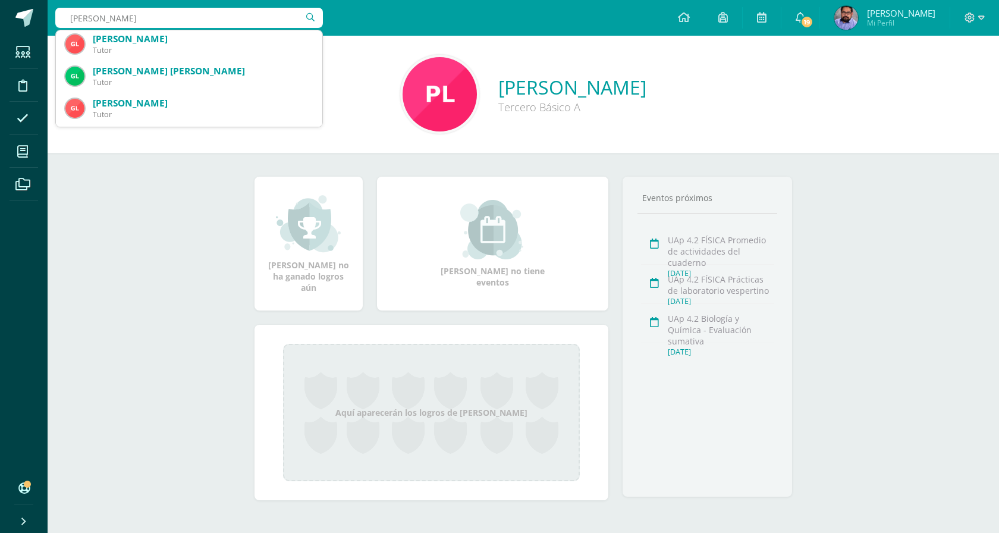
click at [113, 15] on input "[PERSON_NAME]" at bounding box center [189, 18] width 268 height 20
click at [71, 20] on input "[PERSON_NAME]" at bounding box center [189, 18] width 268 height 20
type input "[PERSON_NAME]"
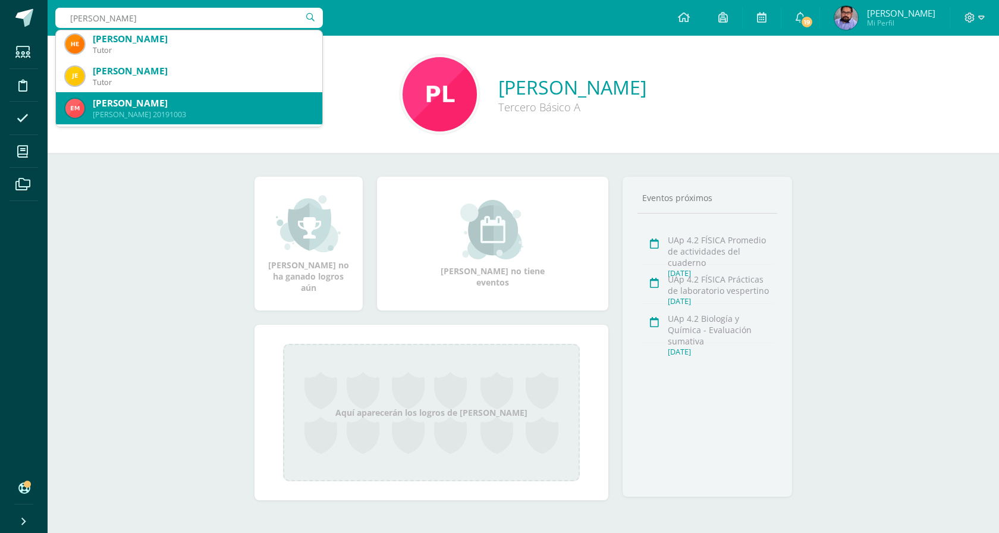
click at [141, 103] on div "[PERSON_NAME]" at bounding box center [203, 103] width 220 height 12
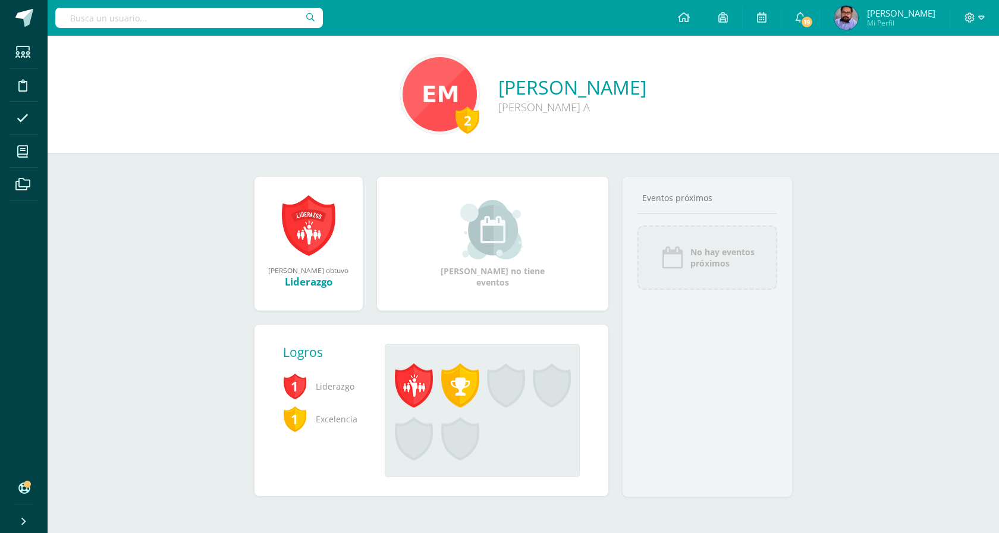
drag, startPoint x: 761, startPoint y: 94, endPoint x: 424, endPoint y: 87, distance: 337.4
click at [424, 87] on div "2 [PERSON_NAME] [PERSON_NAME] A" at bounding box center [523, 94] width 933 height 79
copy div "[PERSON_NAME] [PERSON_NAME] A"
click at [191, 20] on input "text" at bounding box center [189, 18] width 268 height 20
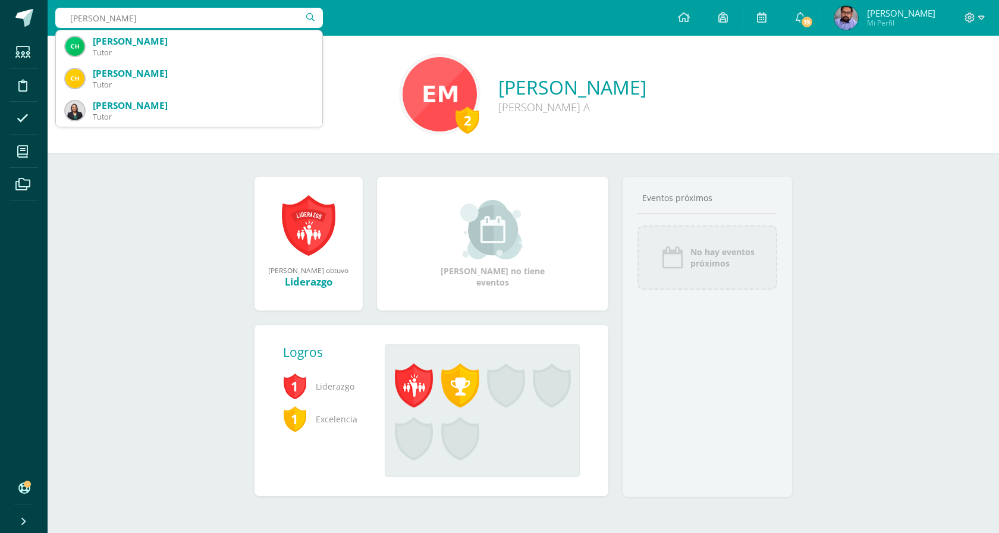
type input "[PERSON_NAME]"
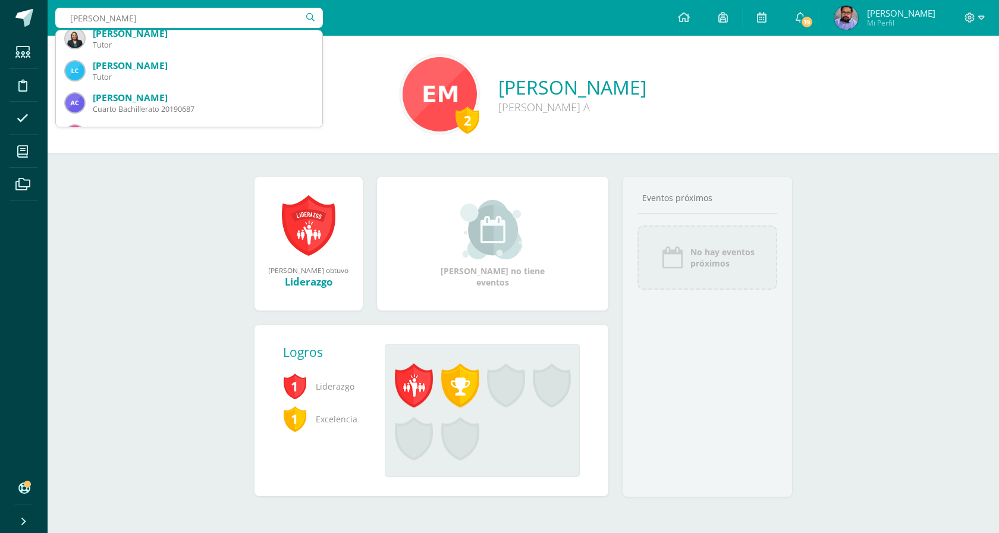
scroll to position [84, 0]
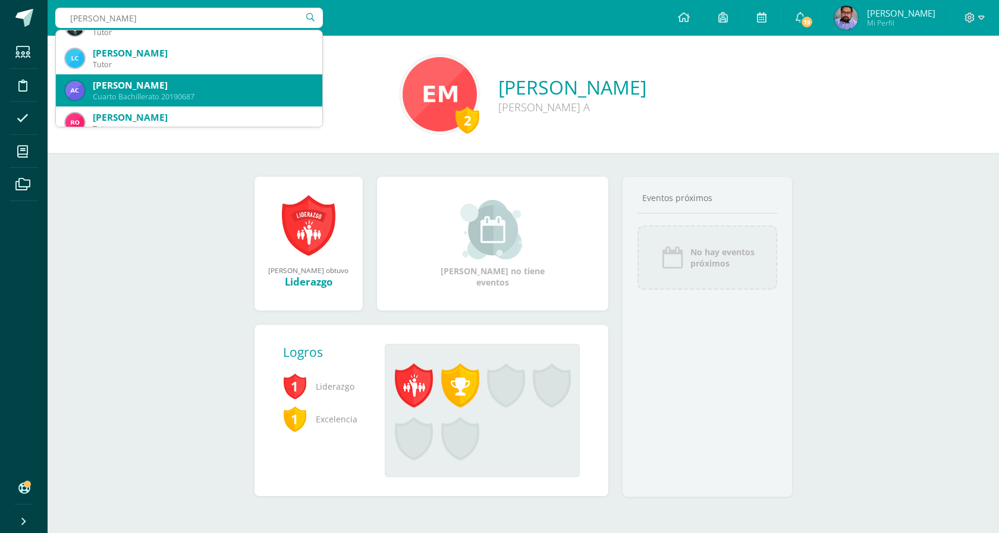
click at [187, 92] on div "Cuarto Bachillerato 20190687" at bounding box center [203, 97] width 220 height 10
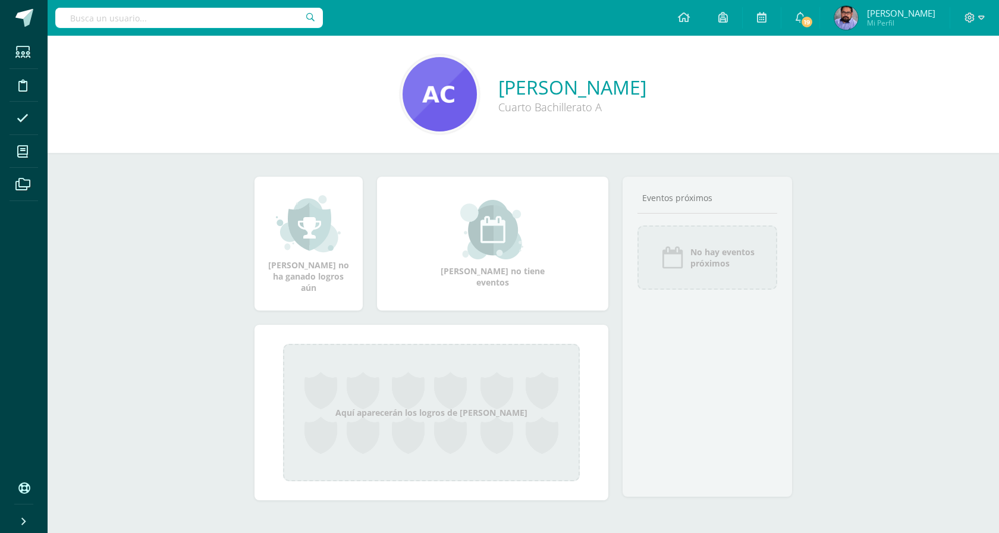
drag, startPoint x: 563, startPoint y: 119, endPoint x: 427, endPoint y: 86, distance: 140.2
click at [427, 86] on div "[PERSON_NAME] Cuarto Bachillerato A" at bounding box center [523, 94] width 933 height 79
copy div "[PERSON_NAME] Cuarto Bachillerato A"
click at [245, 21] on input "text" at bounding box center [189, 18] width 268 height 20
type input "[PERSON_NAME]"
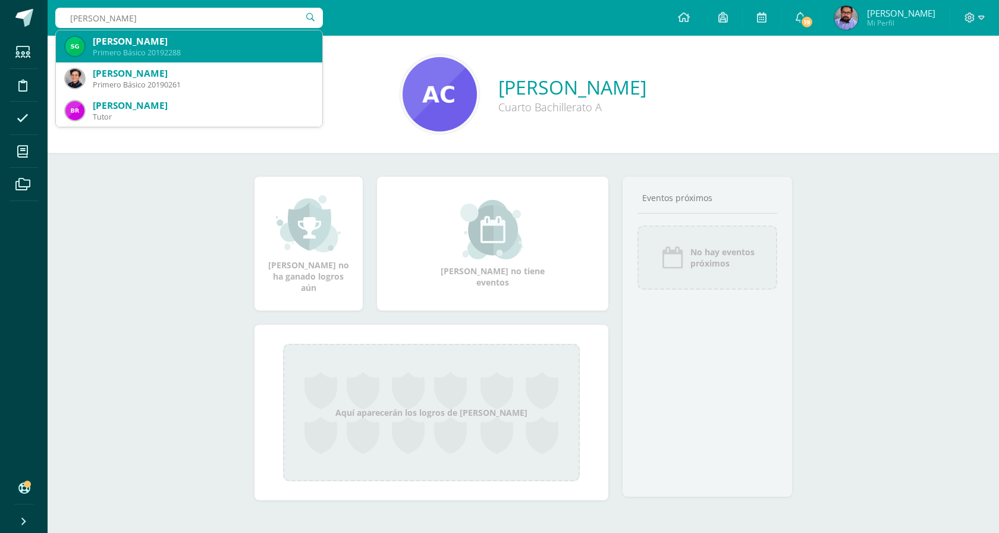
click at [184, 49] on div "Primero Básico 20192288" at bounding box center [203, 53] width 220 height 10
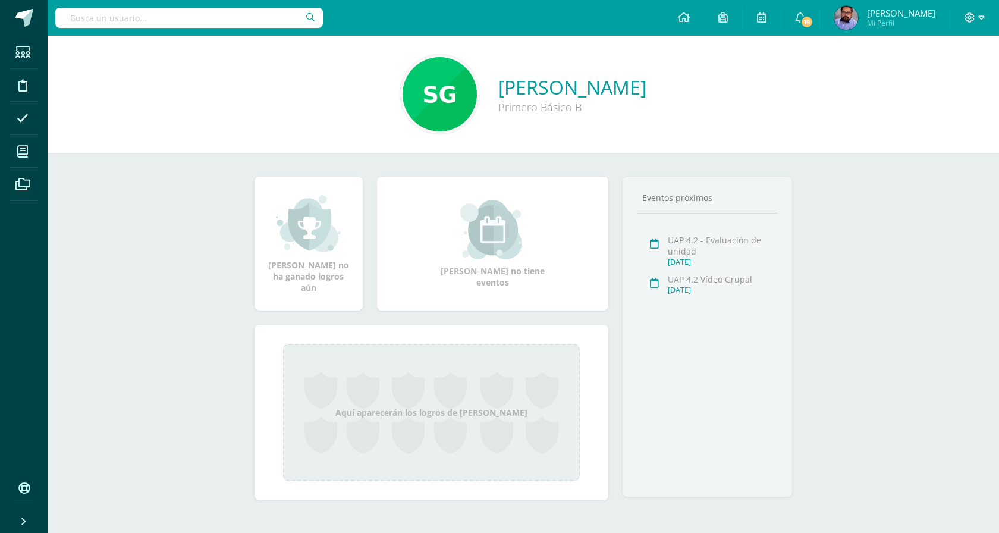
drag, startPoint x: 692, startPoint y: 103, endPoint x: 408, endPoint y: 74, distance: 285.2
click at [408, 74] on div "[PERSON_NAME] Primero Básico B" at bounding box center [523, 94] width 933 height 79
copy div "[PERSON_NAME] Primero Básico B"
